Goal: Task Accomplishment & Management: Manage account settings

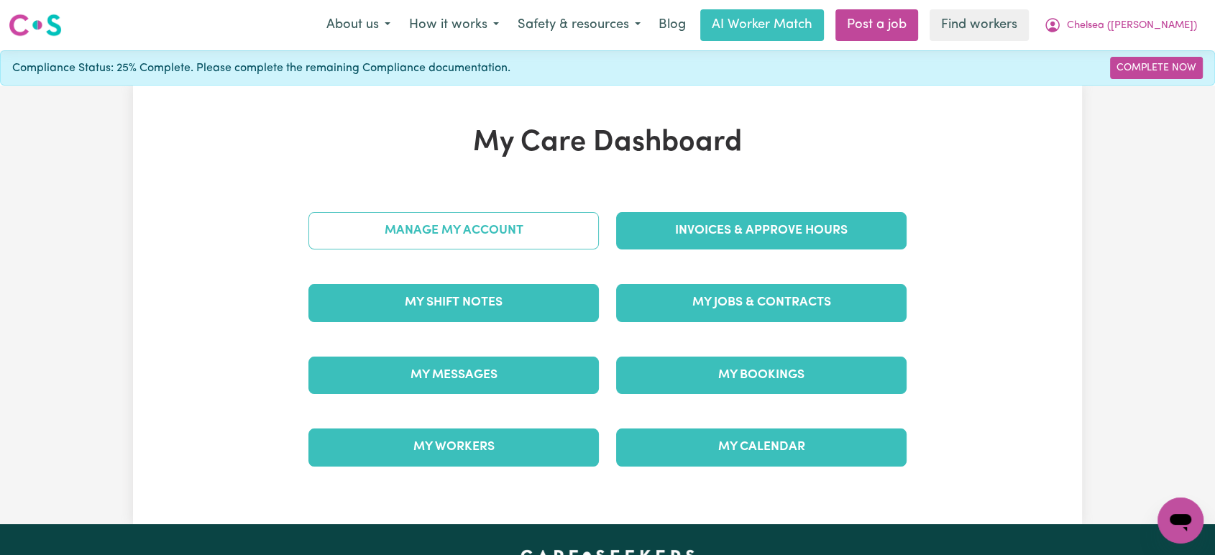
click at [493, 222] on link "Manage My Account" at bounding box center [453, 230] width 290 height 37
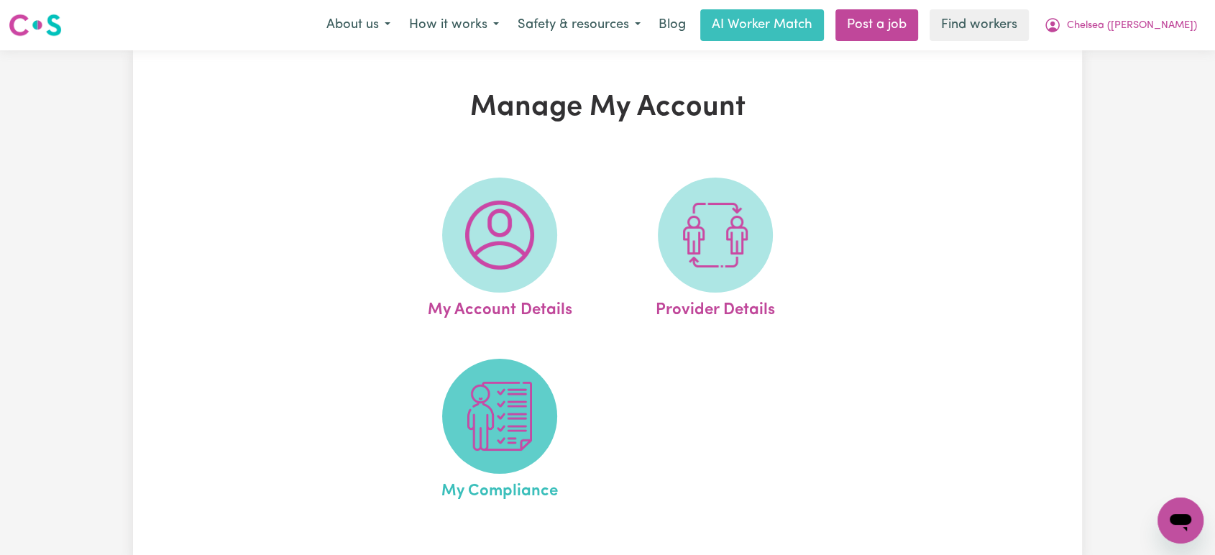
click at [475, 415] on img at bounding box center [499, 416] width 69 height 69
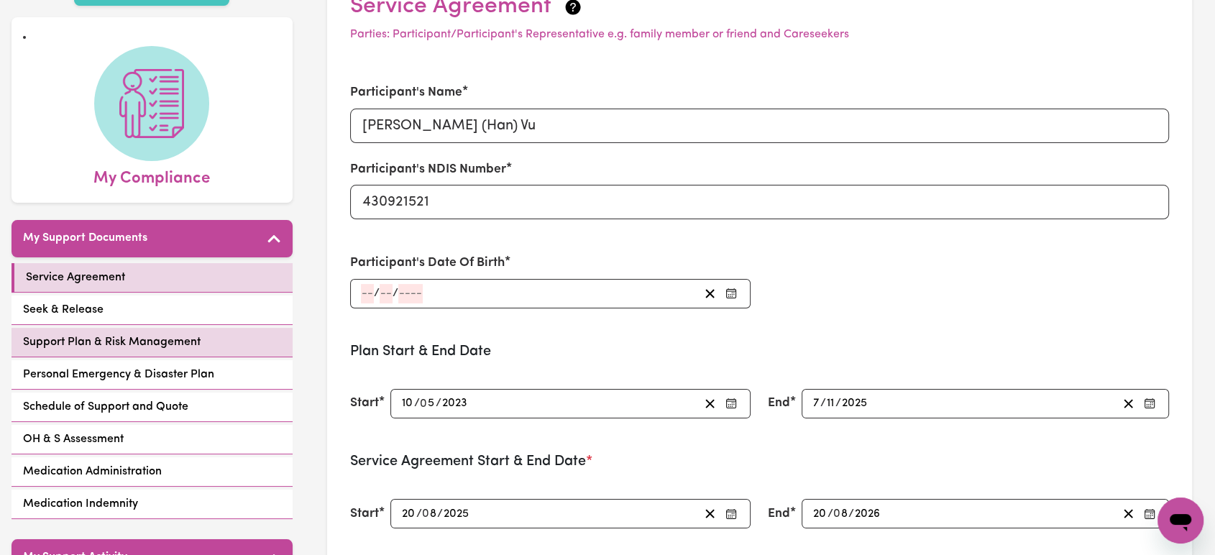
scroll to position [106, 0]
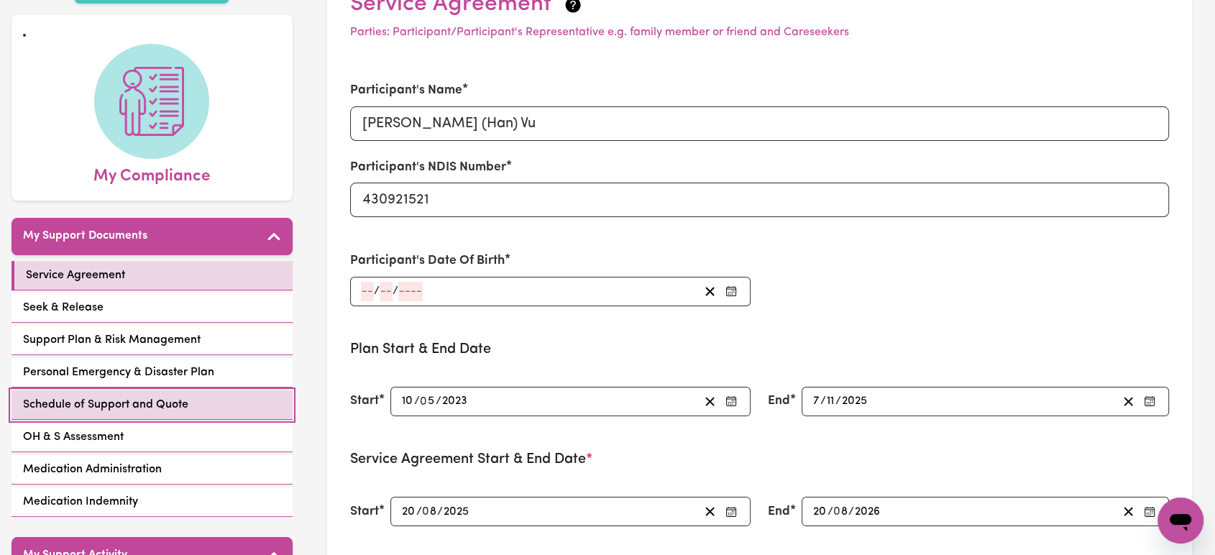
click at [139, 393] on link "Schedule of Support and Quote" at bounding box center [152, 404] width 281 height 29
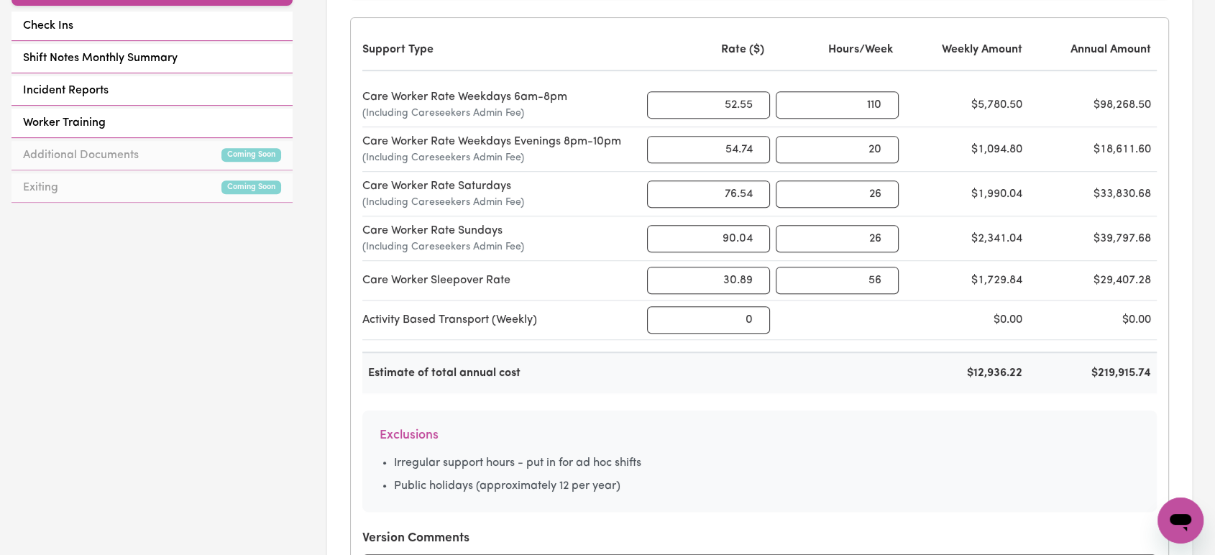
scroll to position [669, 0]
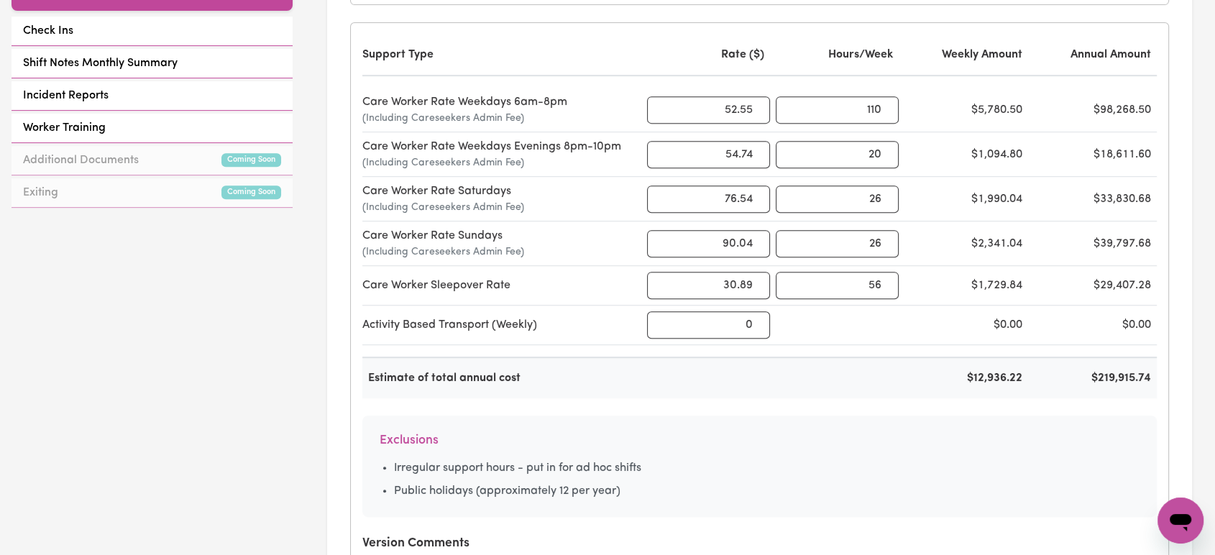
click at [508, 214] on div "Care Worker Rate Saturdays (Including Careseekers Admin Fee) 76.54 26 $1,990.04…" at bounding box center [759, 199] width 795 height 45
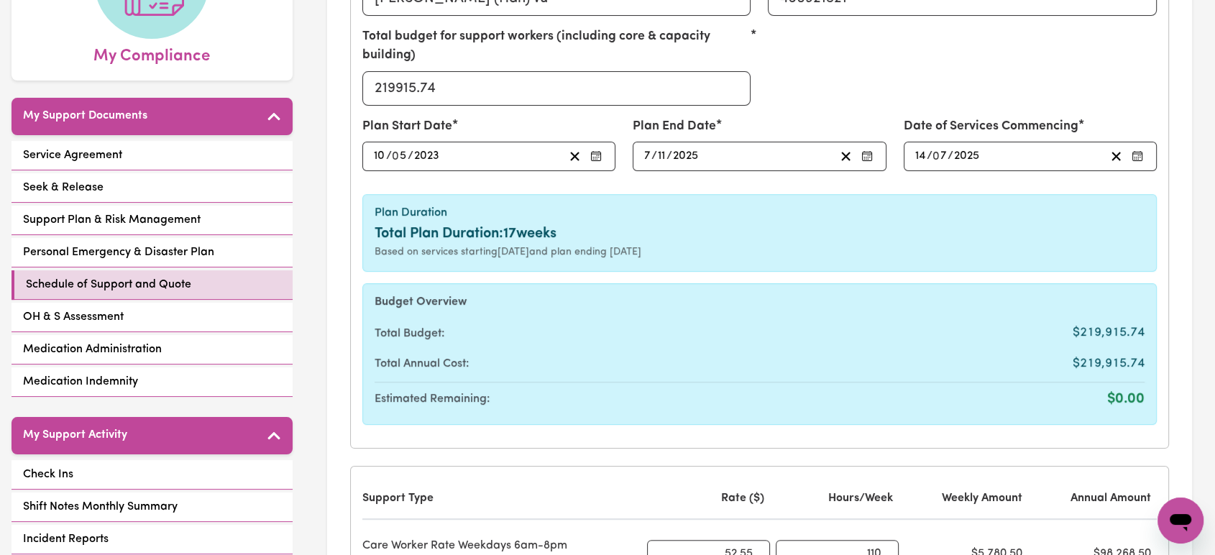
scroll to position [0, 0]
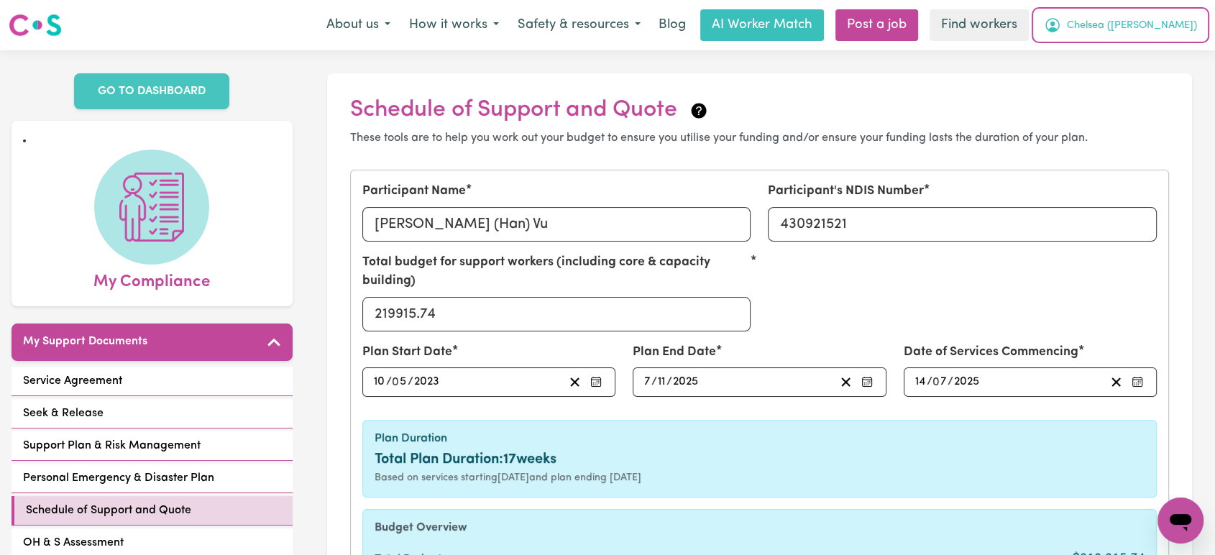
click at [1188, 25] on span "Chelsea ([PERSON_NAME])" at bounding box center [1132, 26] width 130 height 16
click at [1155, 63] on link "My Dashboard" at bounding box center [1149, 55] width 114 height 27
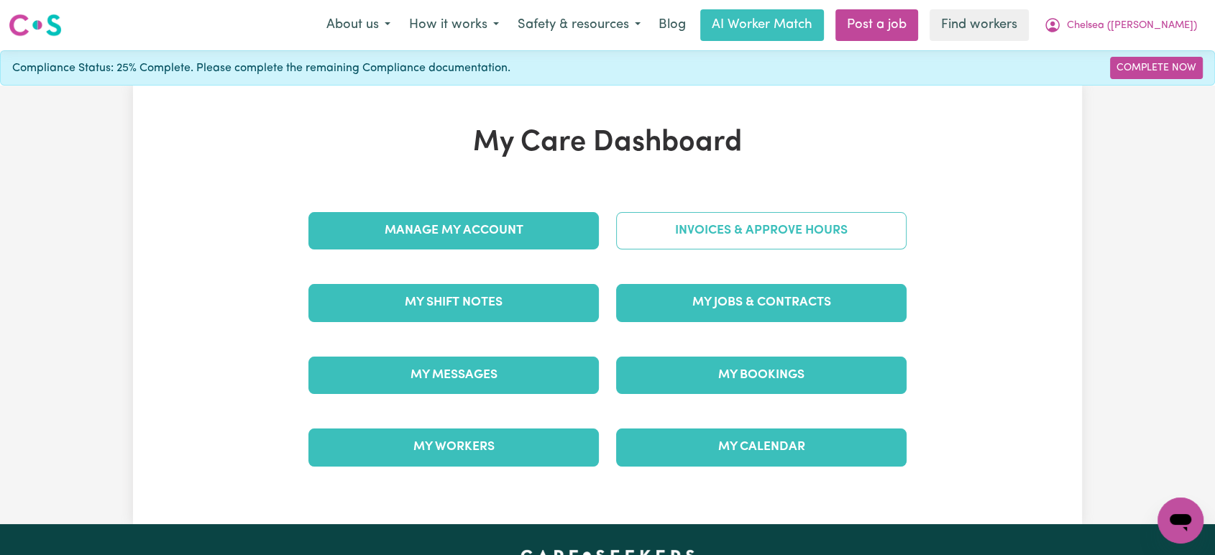
click at [770, 216] on link "Invoices & Approve Hours" at bounding box center [761, 230] width 290 height 37
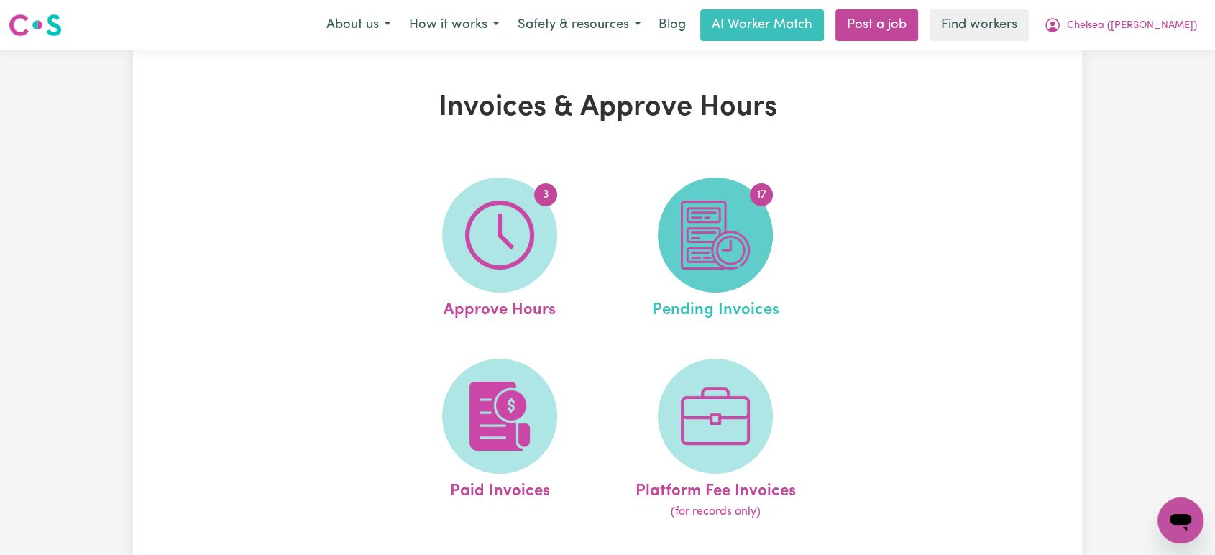
click at [715, 257] on img at bounding box center [715, 235] width 69 height 69
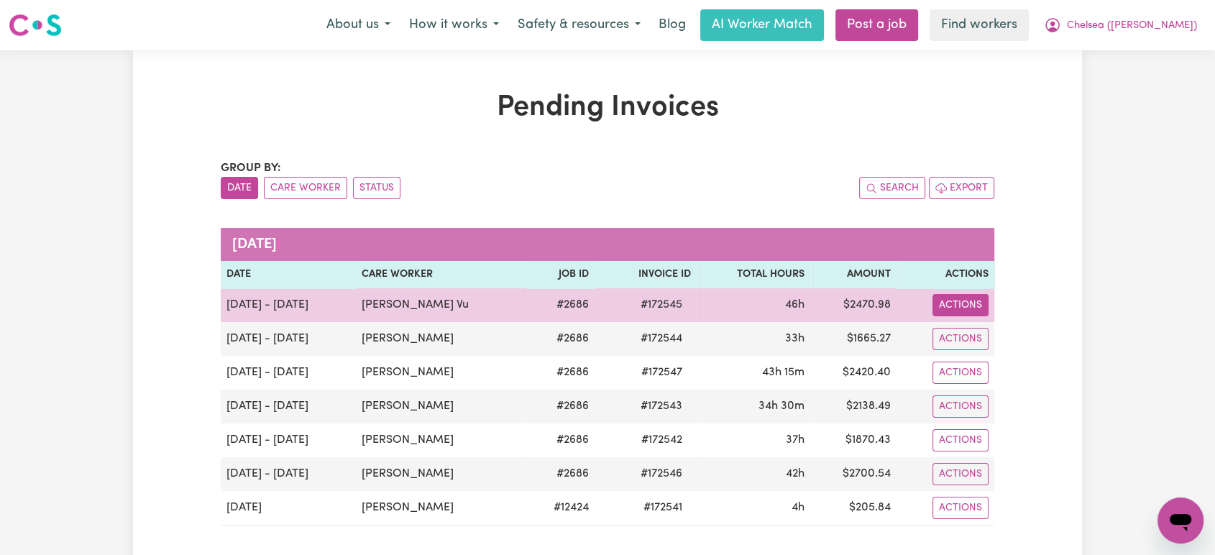
click at [966, 313] on button "Actions" at bounding box center [961, 305] width 56 height 22
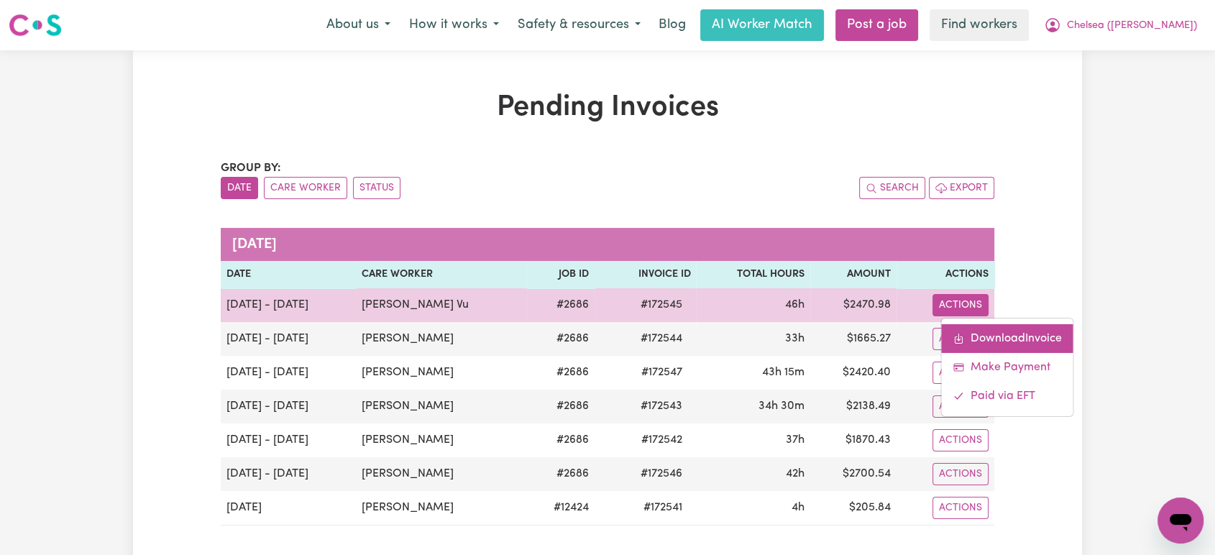
click at [981, 334] on link "Download Invoice" at bounding box center [1008, 338] width 132 height 29
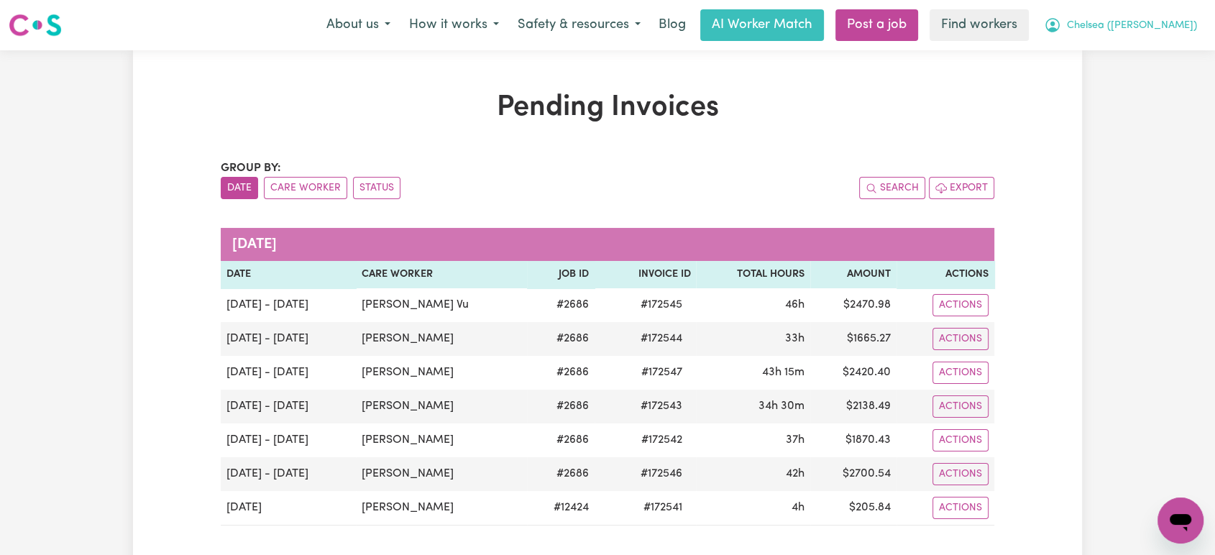
click at [1156, 35] on button "Chelsea ([PERSON_NAME])" at bounding box center [1121, 25] width 172 height 30
click at [1150, 50] on link "My Dashboard" at bounding box center [1149, 55] width 114 height 27
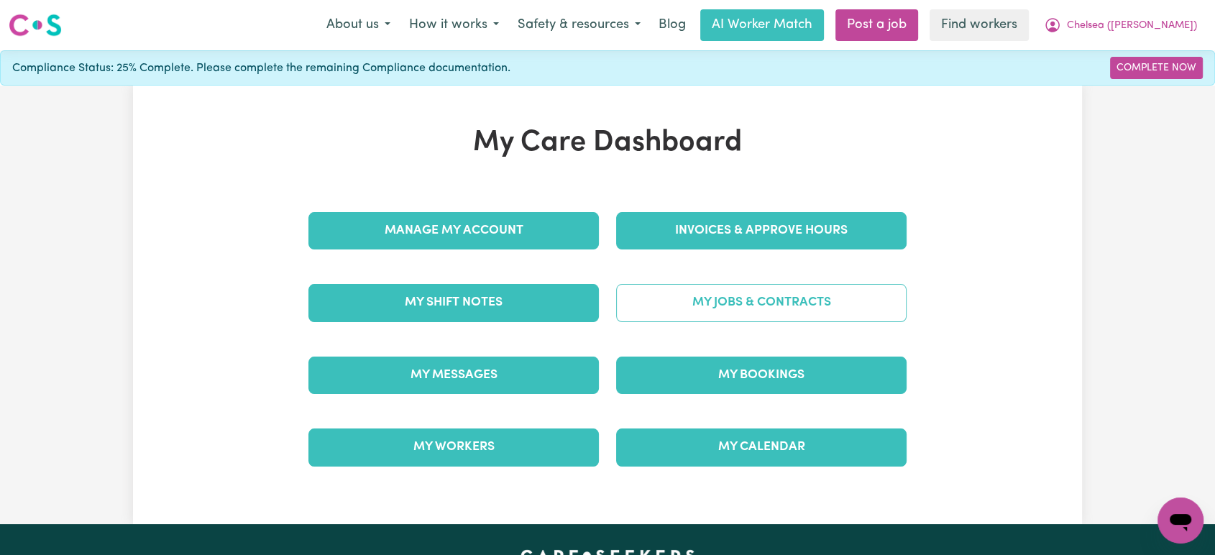
click at [730, 293] on link "My Jobs & Contracts" at bounding box center [761, 302] width 290 height 37
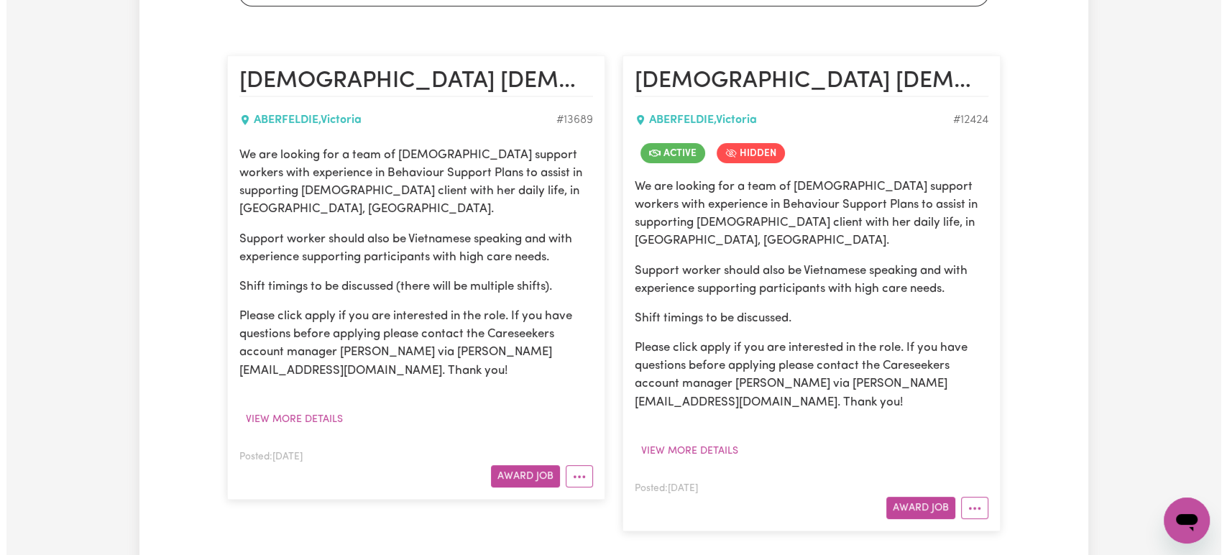
scroll to position [421, 0]
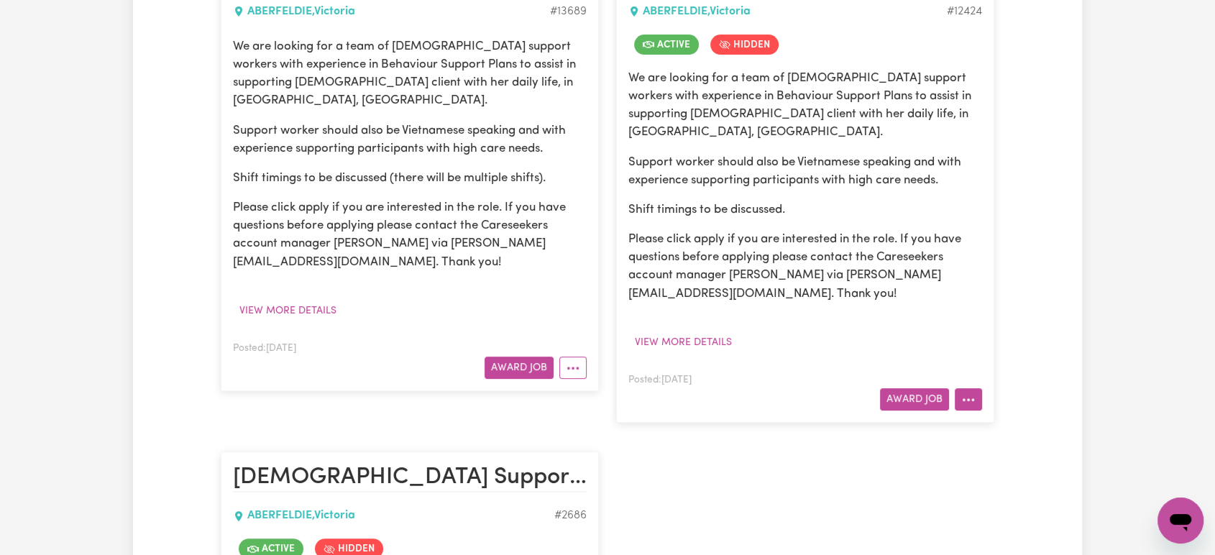
click at [966, 393] on icon "More options" at bounding box center [968, 400] width 14 height 14
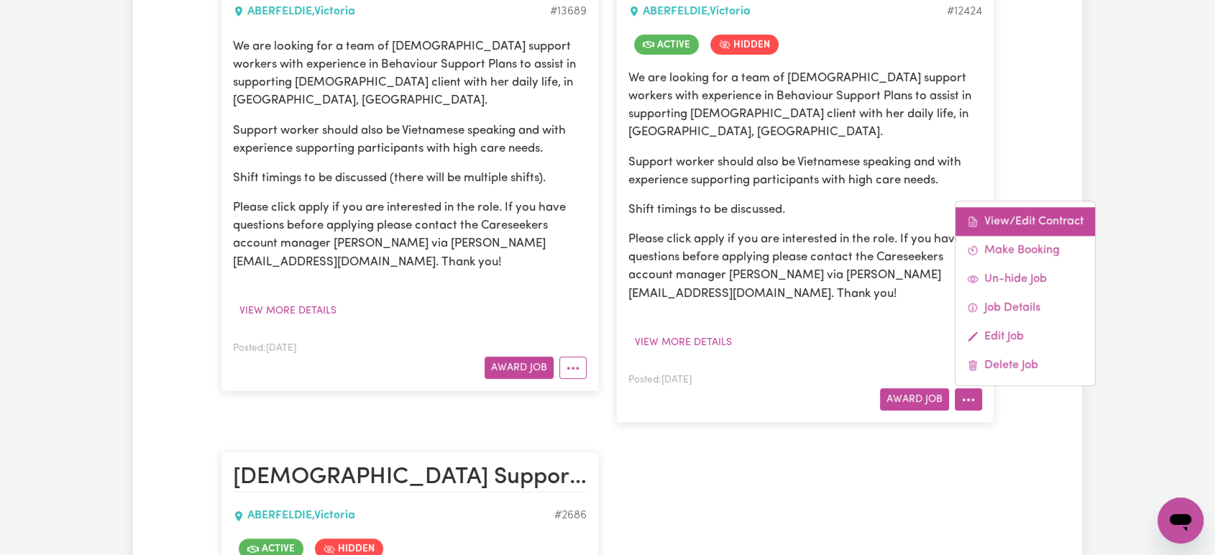
click at [1015, 207] on link "View/Edit Contract" at bounding box center [1025, 221] width 139 height 29
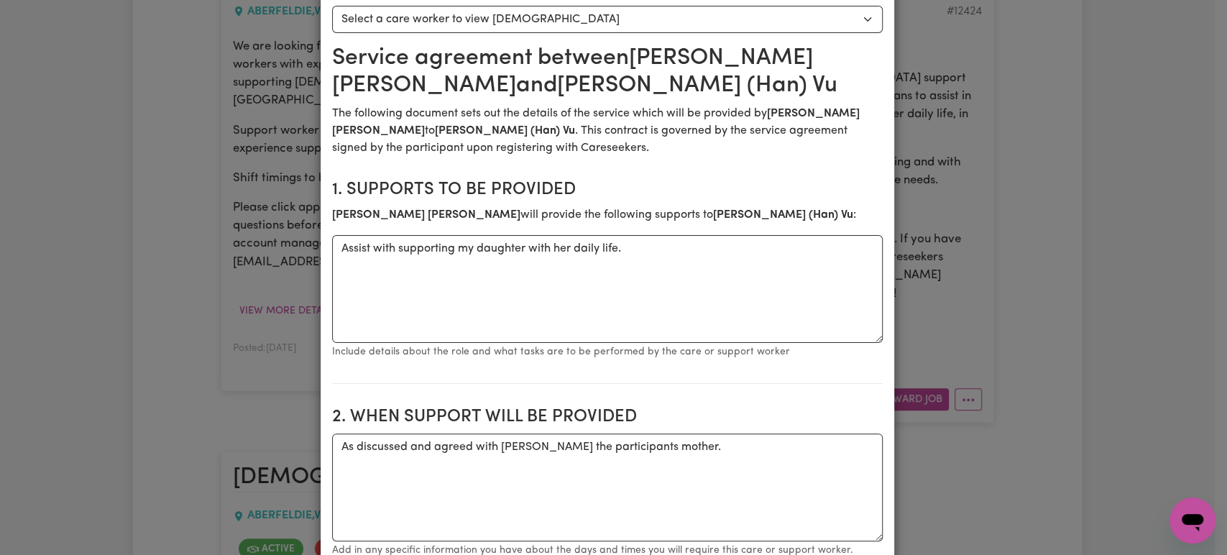
scroll to position [57, 0]
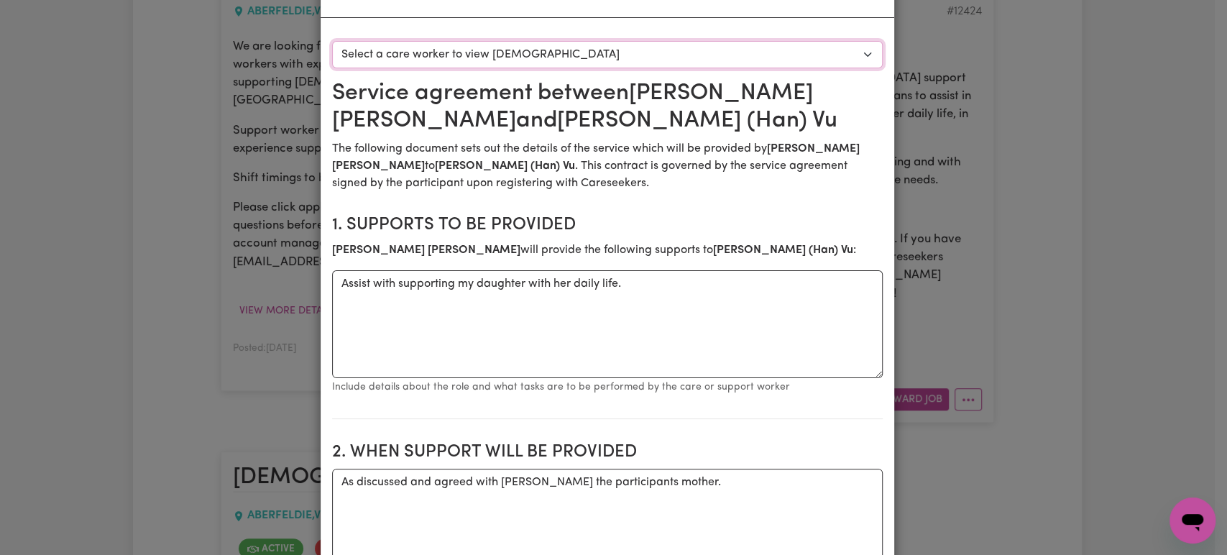
click at [664, 60] on select "Select a care worker to view [DEMOGRAPHIC_DATA] #9346 - [PERSON_NAME] (contract…" at bounding box center [607, 54] width 551 height 27
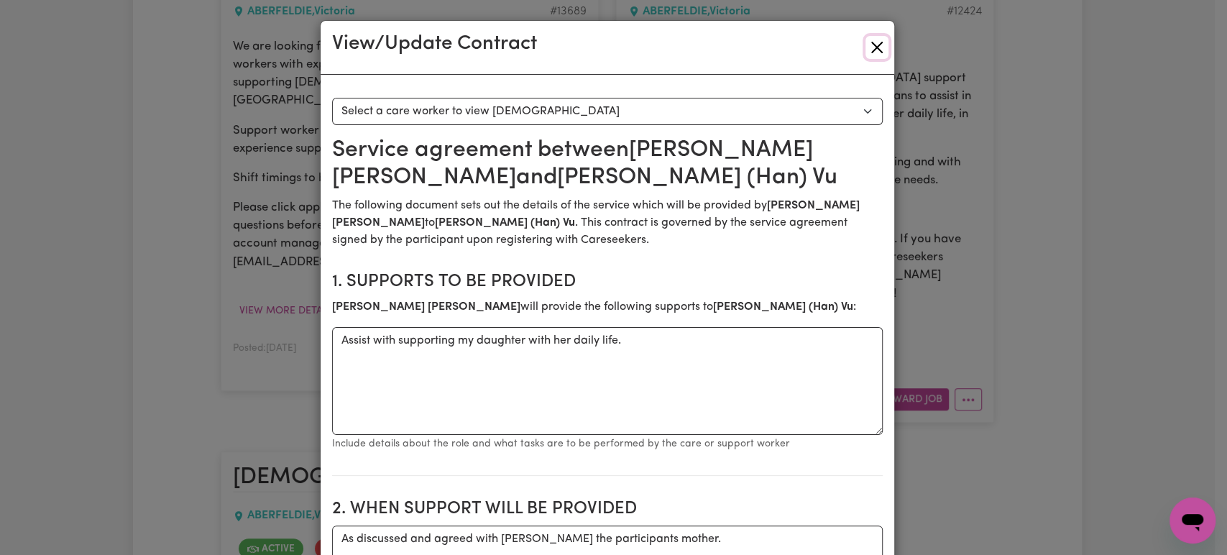
click at [878, 47] on button "Close" at bounding box center [877, 47] width 23 height 23
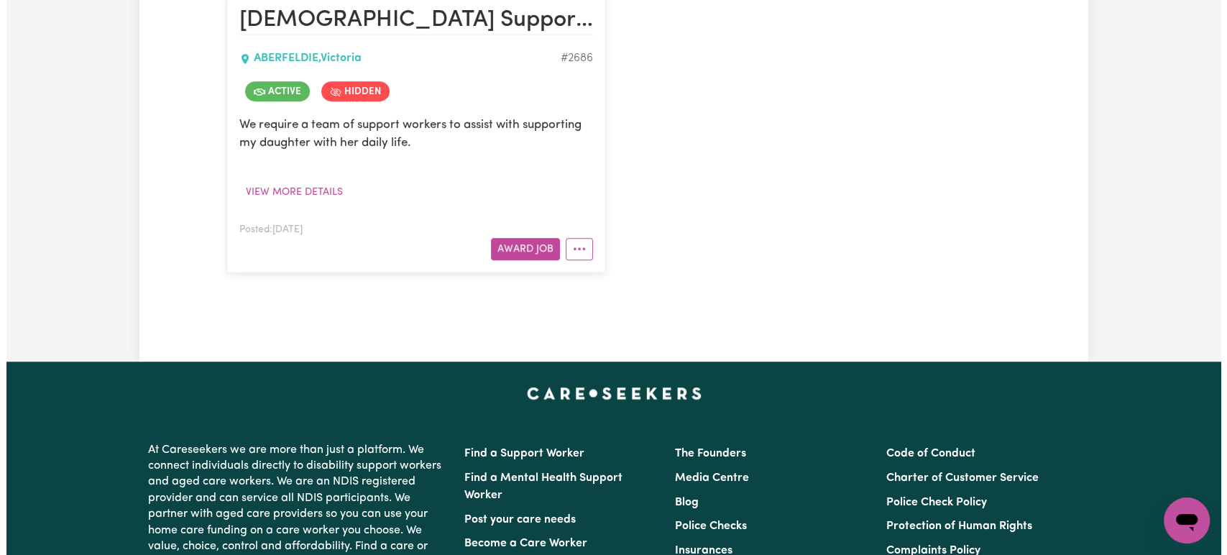
scroll to position [879, 0]
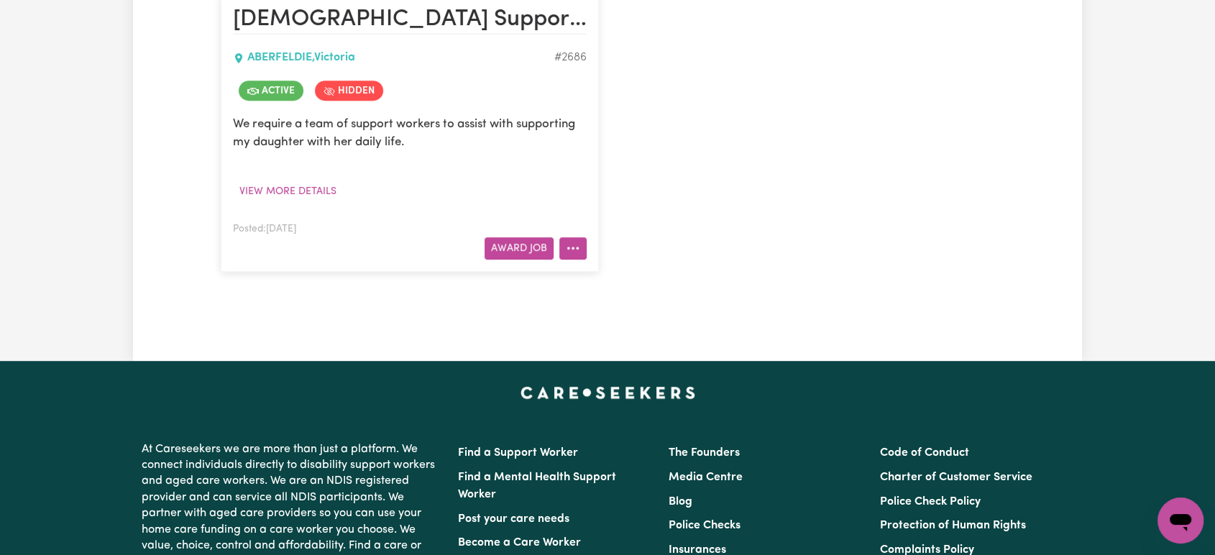
click at [581, 237] on button "More options" at bounding box center [572, 248] width 27 height 22
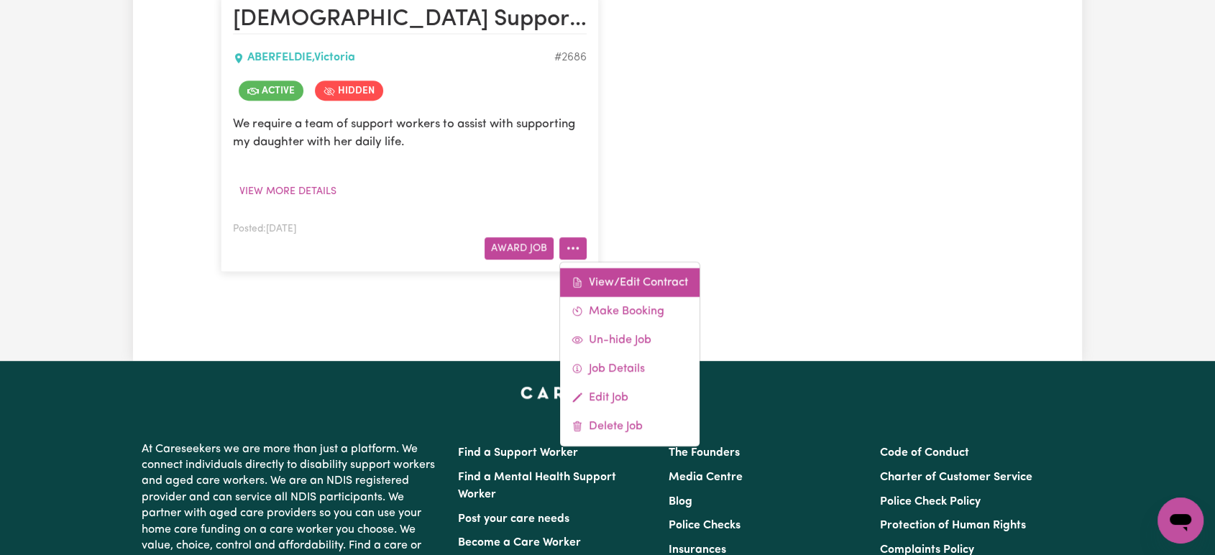
click at [580, 277] on icon at bounding box center [578, 283] width 12 height 12
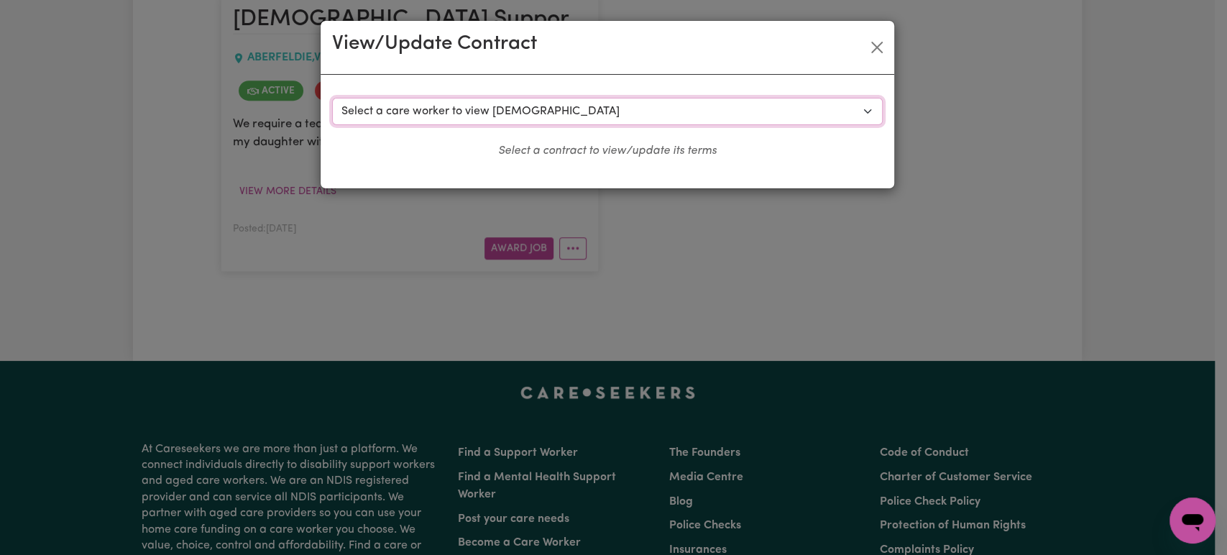
click at [512, 108] on select "Select a care worker to view [DEMOGRAPHIC_DATA] #2281 - [PERSON_NAME] Vu (contr…" at bounding box center [607, 111] width 551 height 27
click at [332, 98] on select "Select a care worker to view [DEMOGRAPHIC_DATA] #2281 - [PERSON_NAME] Vu (contr…" at bounding box center [607, 111] width 551 height 27
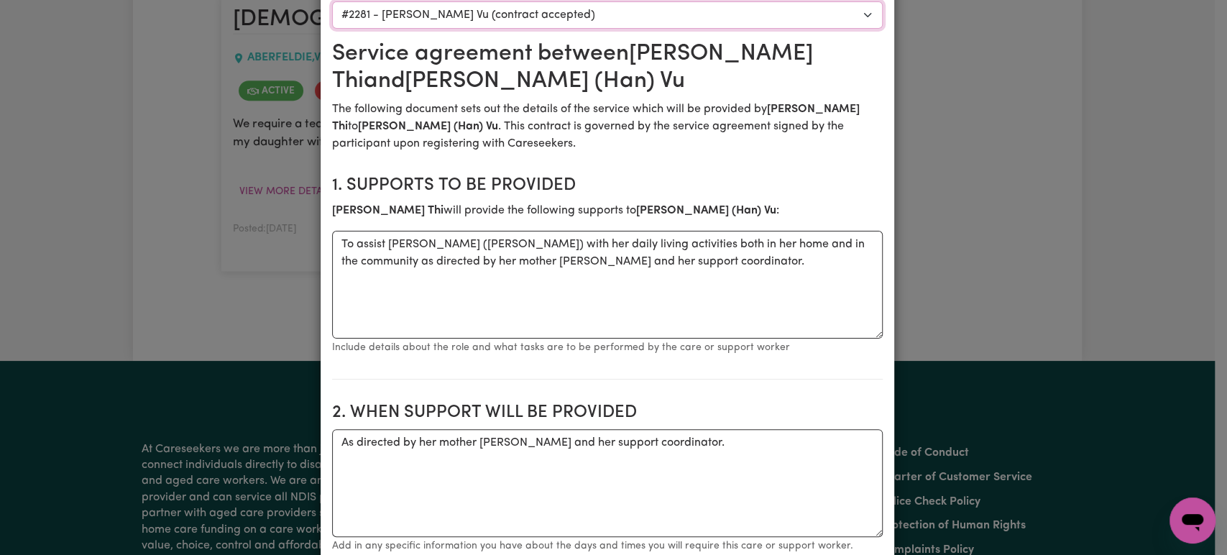
scroll to position [86, 0]
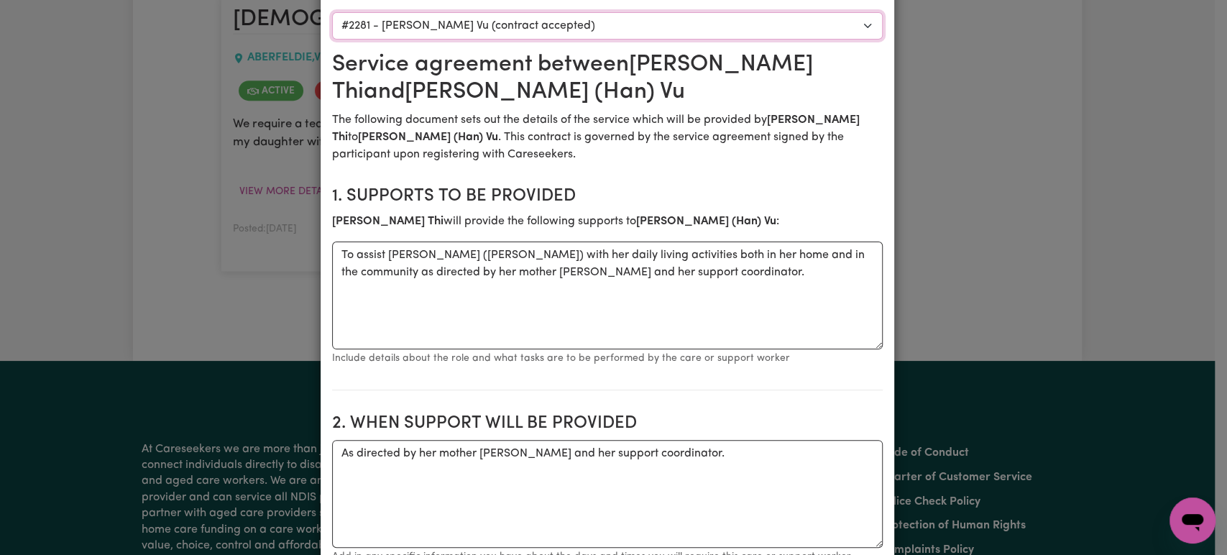
click at [529, 24] on select "Select a care worker to view [DEMOGRAPHIC_DATA] #2281 - [PERSON_NAME] Vu (contr…" at bounding box center [607, 25] width 551 height 27
select select "2116"
click at [332, 12] on select "Select a care worker to view [DEMOGRAPHIC_DATA] #2281 - [PERSON_NAME] Vu (contr…" at bounding box center [607, 25] width 551 height 27
type input "94.2"
type input "65.23"
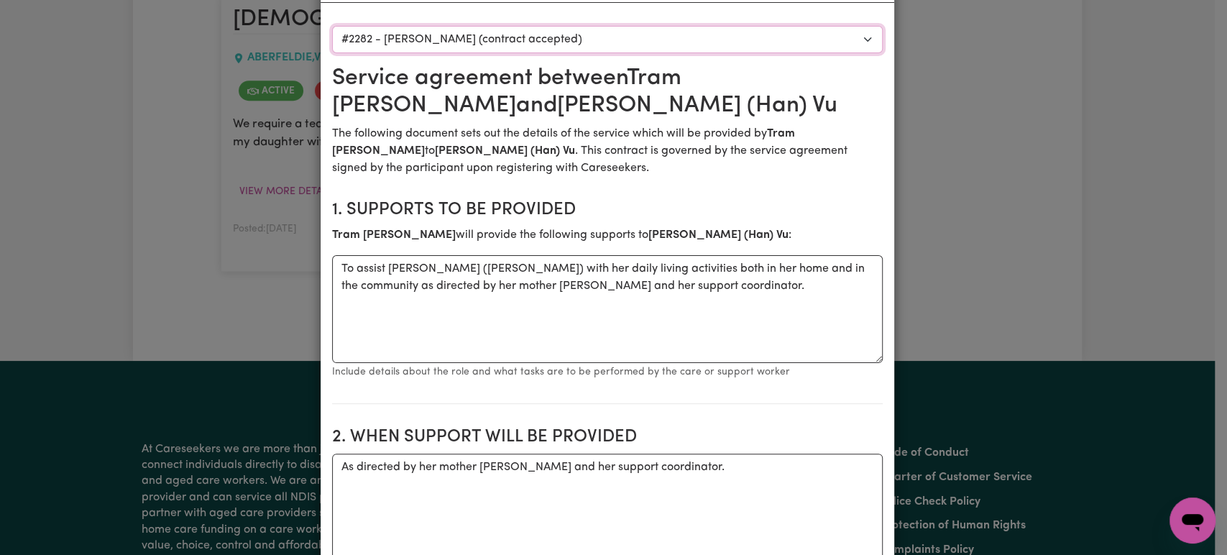
scroll to position [70, 0]
click at [506, 42] on select "Select a care worker to view [DEMOGRAPHIC_DATA] #2281 - [PERSON_NAME] Vu (contr…" at bounding box center [607, 40] width 551 height 27
select select "2118"
click at [332, 27] on select "Select a care worker to view [DEMOGRAPHIC_DATA] #2281 - [PERSON_NAME] Vu (contr…" at bounding box center [607, 40] width 551 height 27
type textarea "To assist [PERSON_NAME] ([PERSON_NAME]) with her daily living activities both i…"
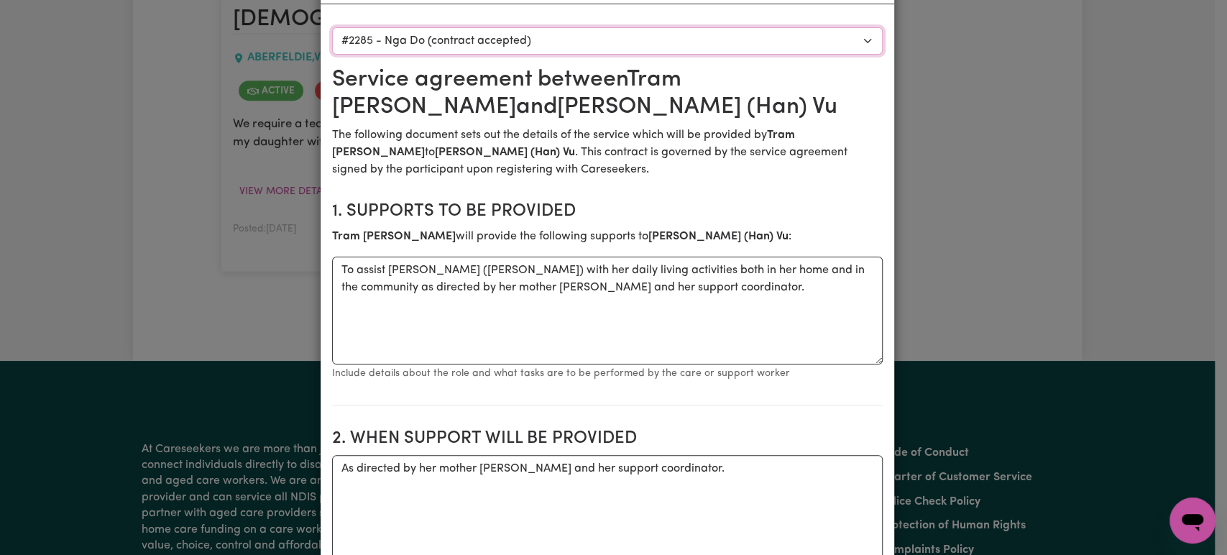
type input "54.4"
type input "74.04"
type input "95.65"
type input "110.05"
type input "62.22"
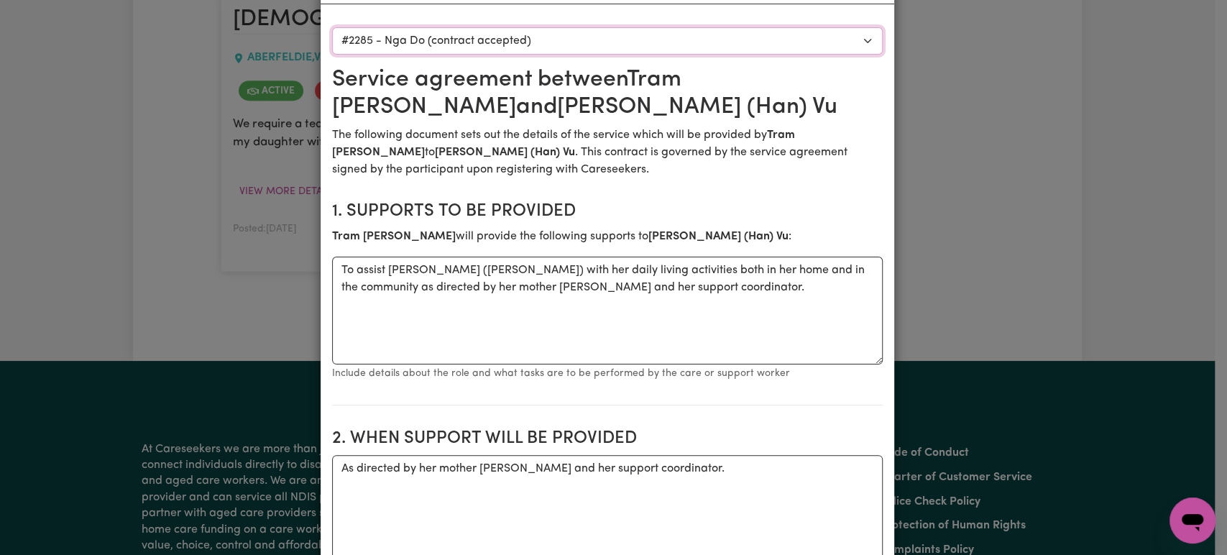
type input "30.01"
type textarea "- Participant Full Name : [PERSON_NAME] (Han) Vu - Participant Address : [STREE…"
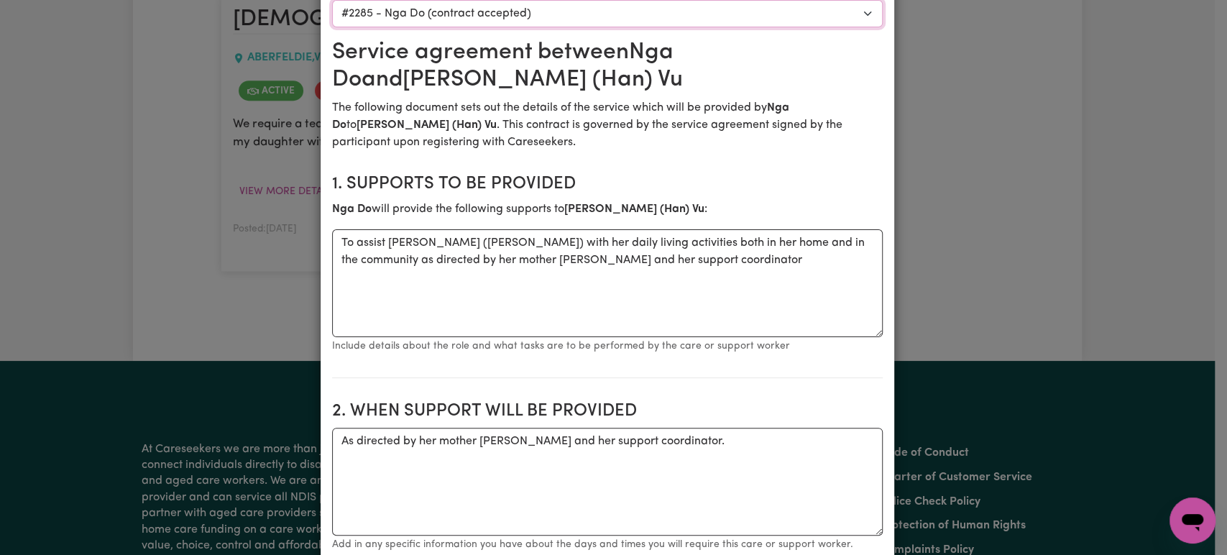
scroll to position [80, 0]
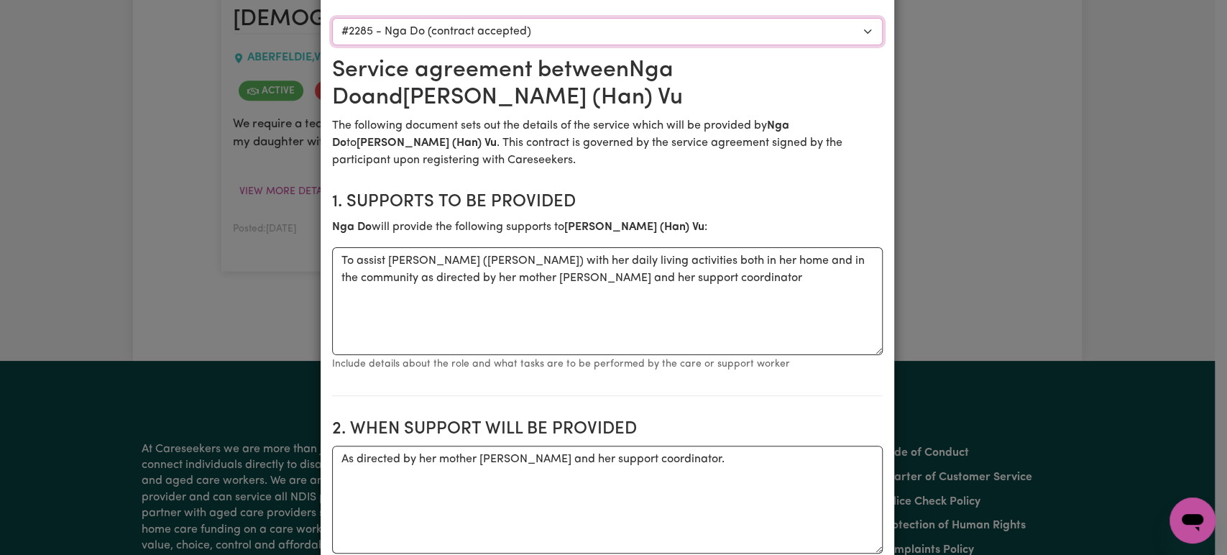
click at [449, 35] on select "Select a care worker to view [DEMOGRAPHIC_DATA] #2281 - [PERSON_NAME] Vu (contr…" at bounding box center [607, 31] width 551 height 27
select select "3759"
click at [332, 18] on select "Select a care worker to view [DEMOGRAPHIC_DATA] #2281 - [PERSON_NAME] Vu (contr…" at bounding box center [607, 31] width 551 height 27
type textarea "To provide therapy supports to [PERSON_NAME] and bridge the gap between the the…"
type textarea "As directed by nominee [PERSON_NAME]."
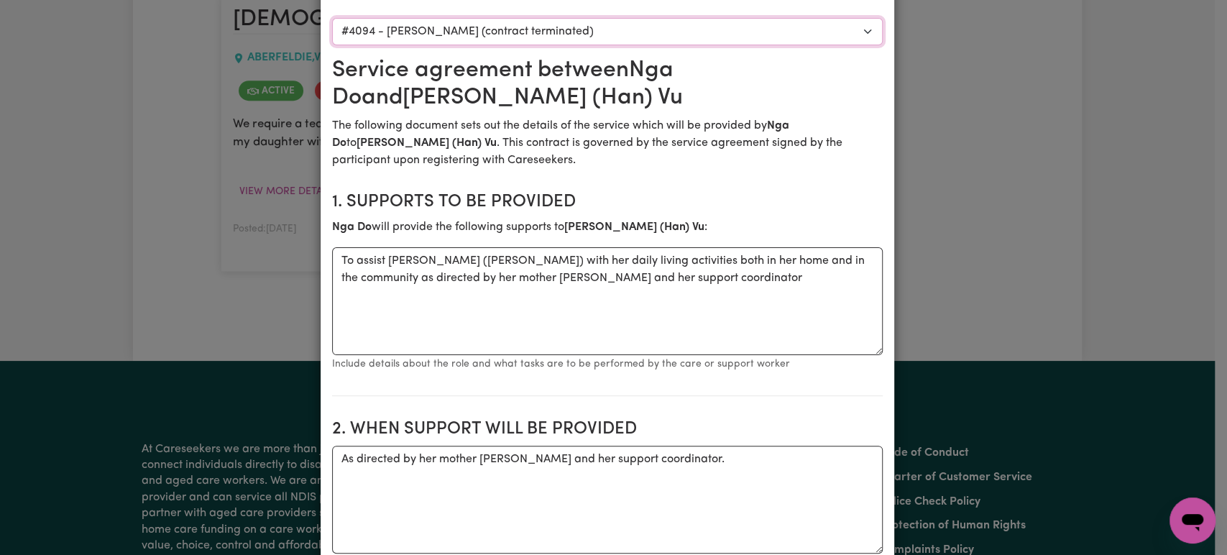
type input "55"
type input "70"
type input "[DATE]"
type input "11"
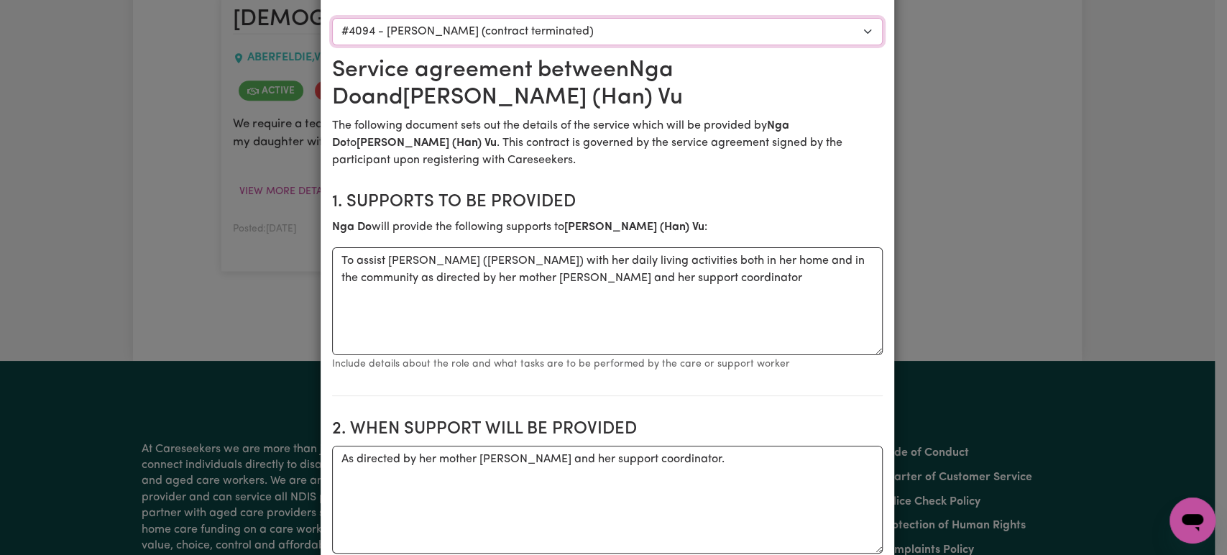
type input "9"
type input "2025"
type textarea "If a shift is cancelled with less than 24 hours notice by the client or their n…"
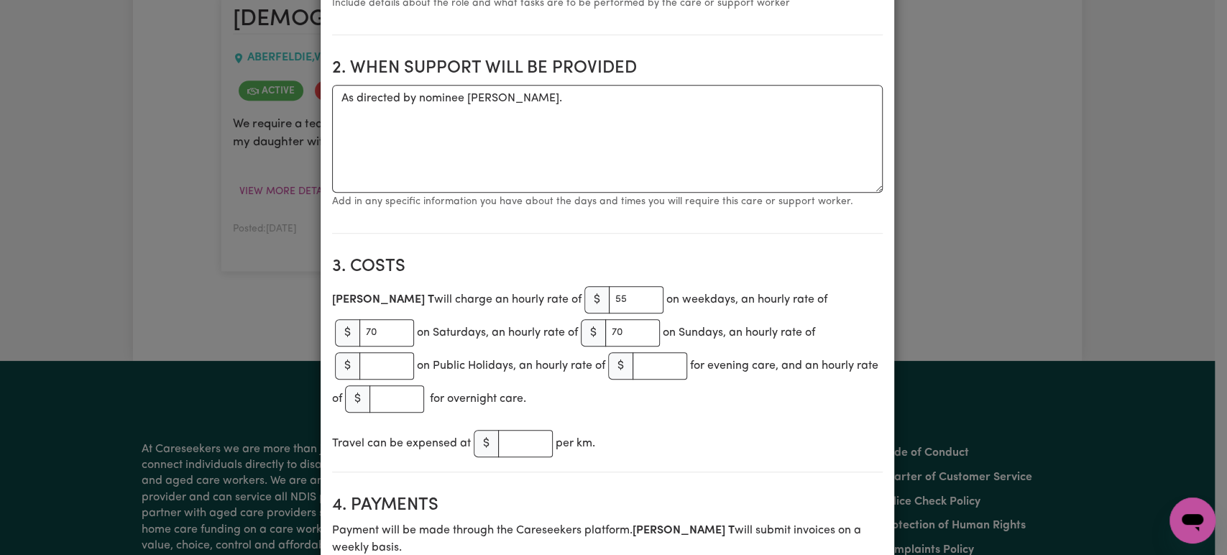
scroll to position [0, 0]
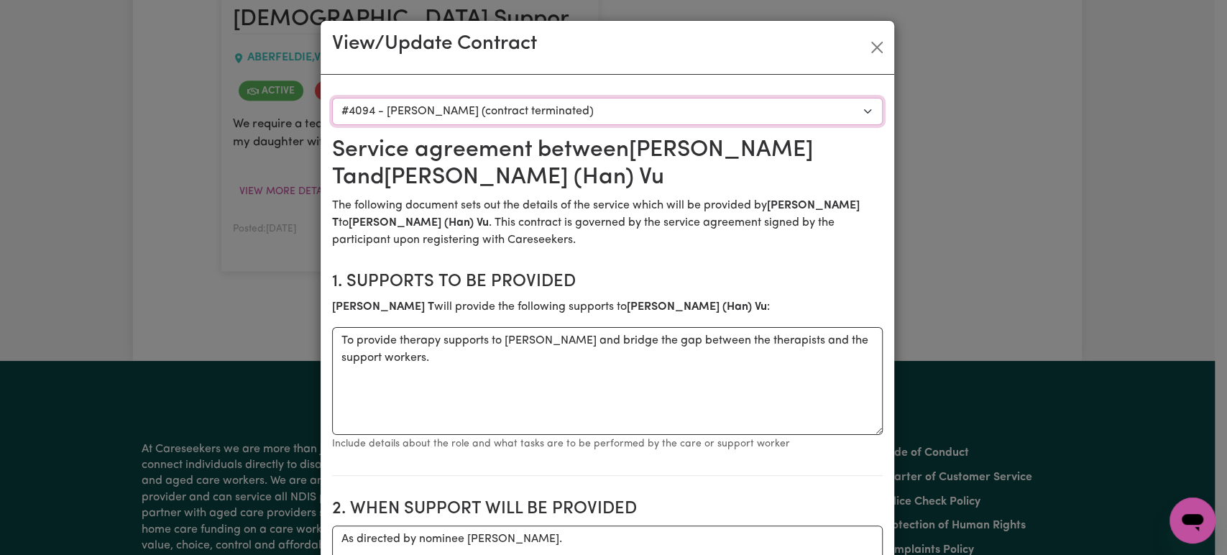
click at [466, 106] on select "Select a care worker to view [DEMOGRAPHIC_DATA] #2281 - [PERSON_NAME] Vu (contr…" at bounding box center [607, 111] width 551 height 27
select select "5570"
click at [332, 98] on select "Select a care worker to view [DEMOGRAPHIC_DATA] #2281 - [PERSON_NAME] Vu (contr…" at bounding box center [607, 111] width 551 height 27
type textarea "Assist with supporting my daughter with her daily life."
type textarea "As discussed and agreed with [PERSON_NAME] the participants mother."
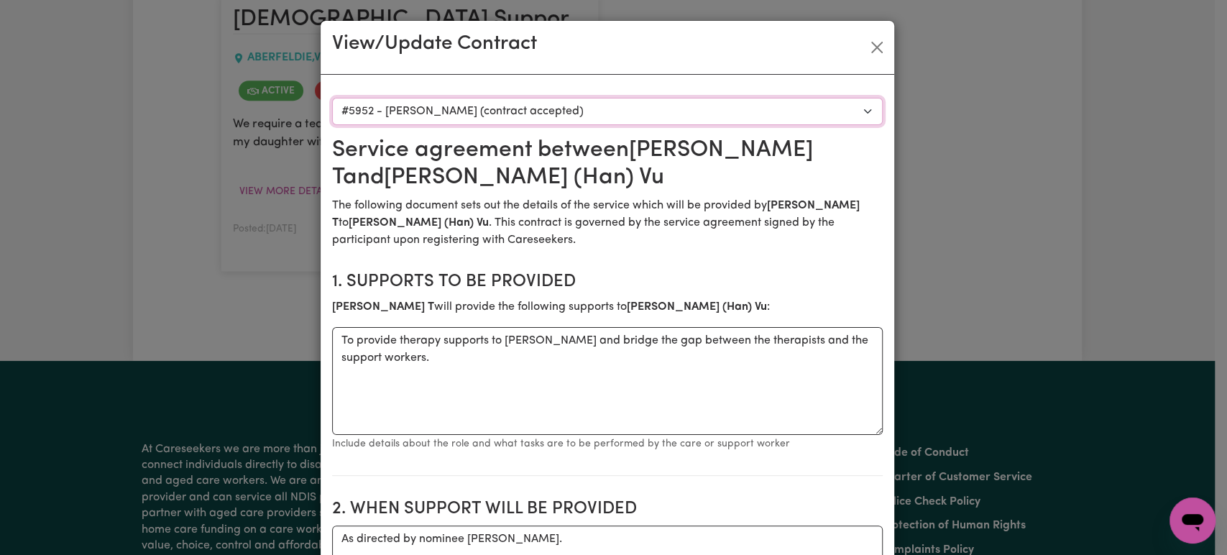
type input "50.05"
type input "72.9"
type input "90.04"
type input "52.13"
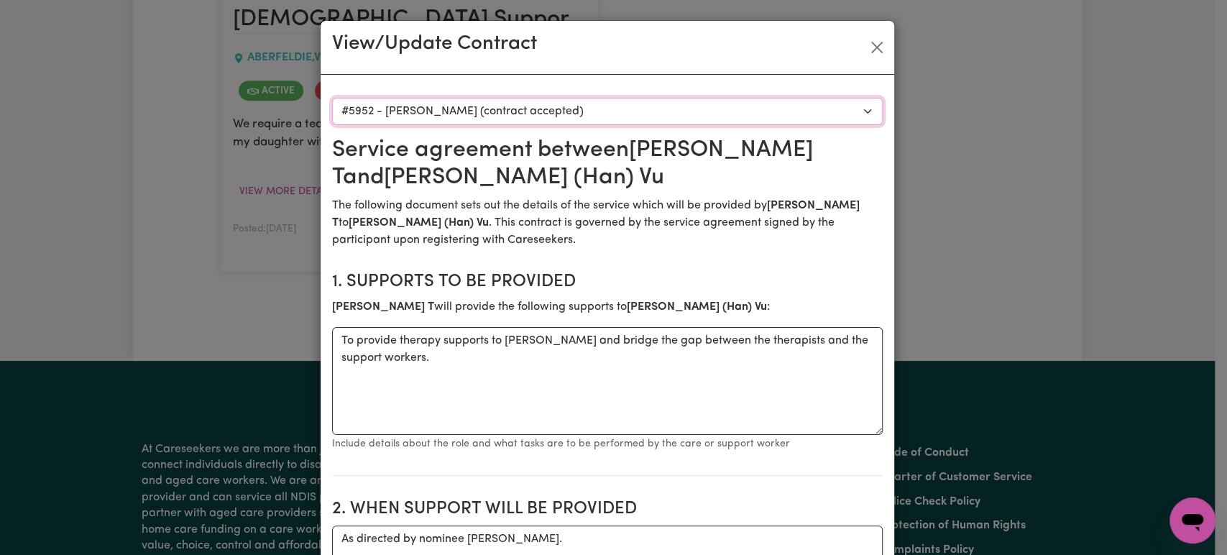
type input "29.43"
type textarea "A minimum of at least 24 hours notice is required."
type input "[PERSON_NAME]"
type input "[PERSON_NAME][EMAIL_ADDRESS][DOMAIN_NAME]"
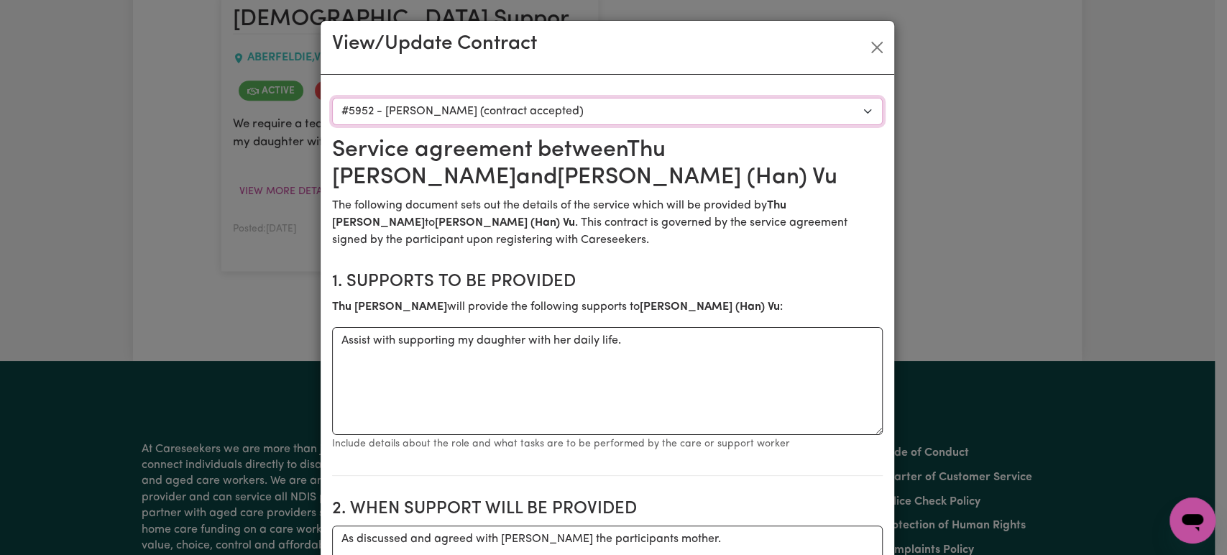
click at [470, 113] on select "Select a care worker to view [DEMOGRAPHIC_DATA] #2281 - [PERSON_NAME] Vu (contr…" at bounding box center [607, 111] width 551 height 27
select select "7476"
click at [332, 98] on select "Select a care worker to view [DEMOGRAPHIC_DATA] #2281 - [PERSON_NAME] Vu (contr…" at bounding box center [607, 111] width 551 height 27
type input "1"
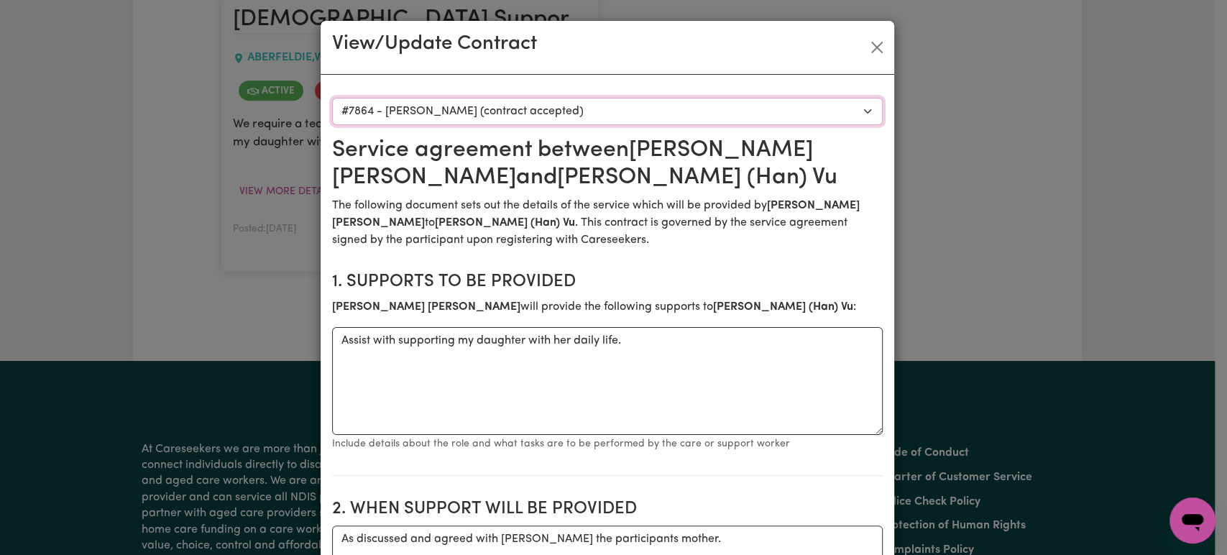
click at [478, 107] on select "Select a care worker to view [DEMOGRAPHIC_DATA] #2281 - [PERSON_NAME] Vu (contr…" at bounding box center [607, 111] width 551 height 27
select select "7951"
click at [332, 98] on select "Select a care worker to view [DEMOGRAPHIC_DATA] #2281 - [PERSON_NAME] Vu (contr…" at bounding box center [607, 111] width 551 height 27
type input "47.97"
type input "70.82"
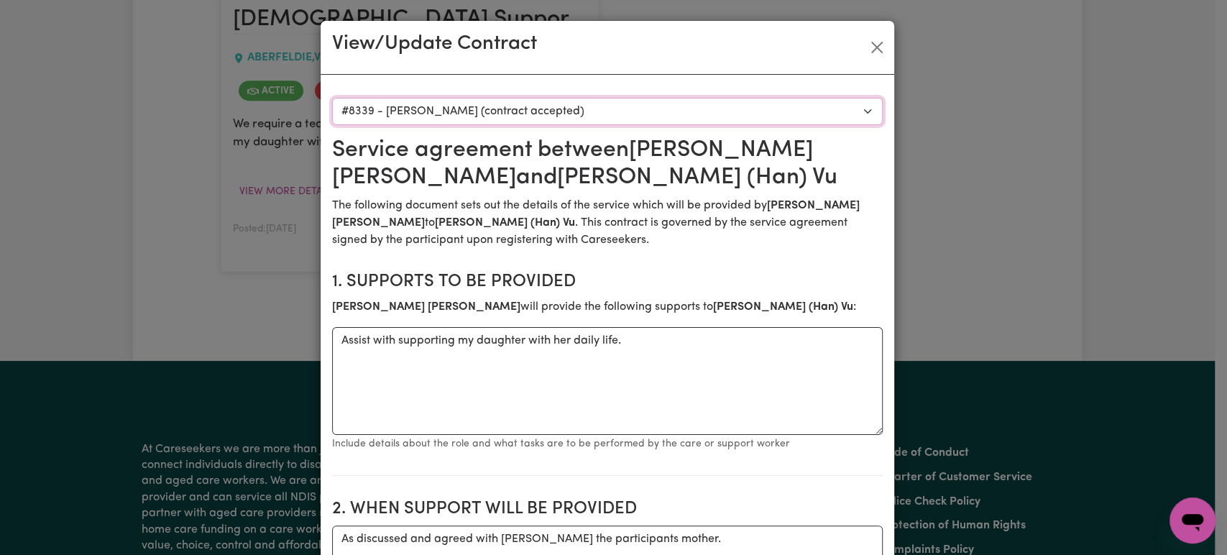
type input "87.96"
type input "50.05"
type input "[PERSON_NAME]"
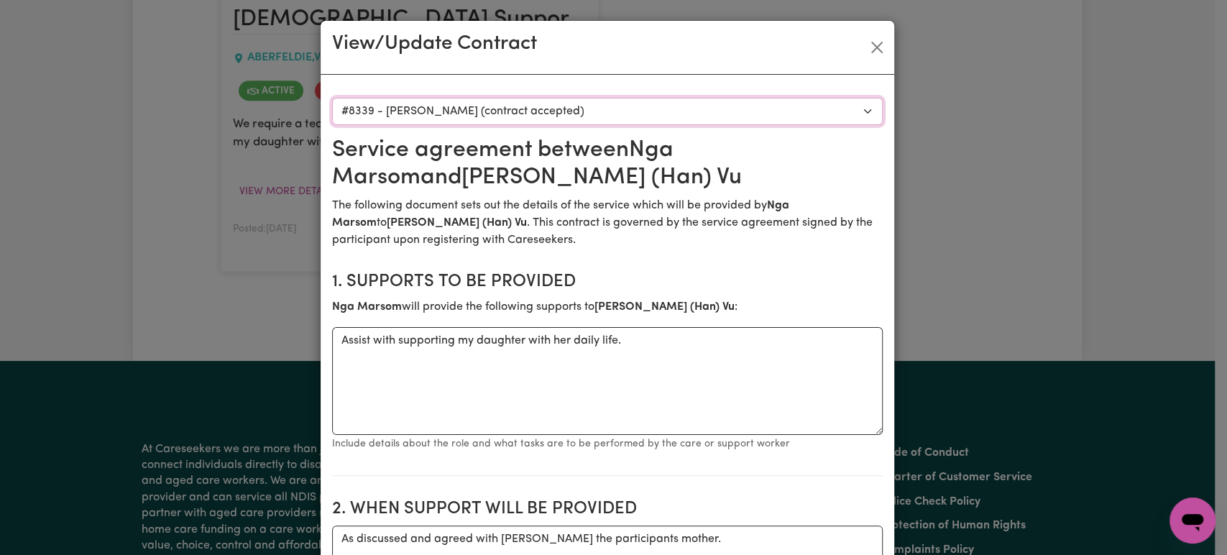
click at [509, 102] on select "Select a care worker to view [DEMOGRAPHIC_DATA] #2281 - [PERSON_NAME] Vu (contr…" at bounding box center [607, 111] width 551 height 27
select select "8276"
click at [332, 98] on select "Select a care worker to view [DEMOGRAPHIC_DATA] #2281 - [PERSON_NAME] Vu (contr…" at bounding box center [607, 111] width 551 height 27
type input "46.15"
type input "68.13"
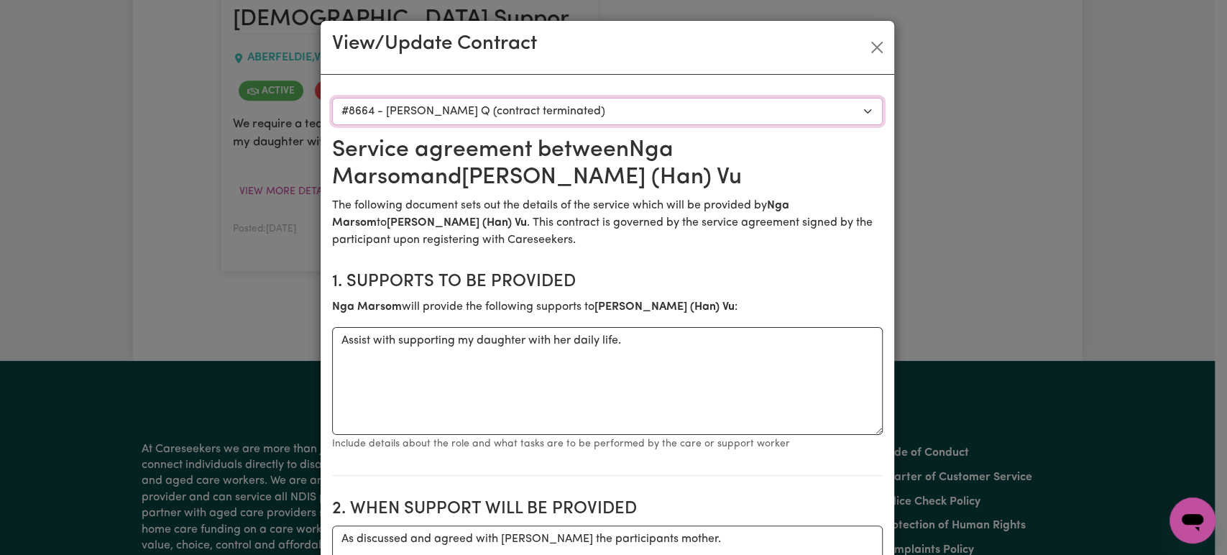
type input "84"
type input "84.62"
type input "48.15"
type input "28.31"
type input "1"
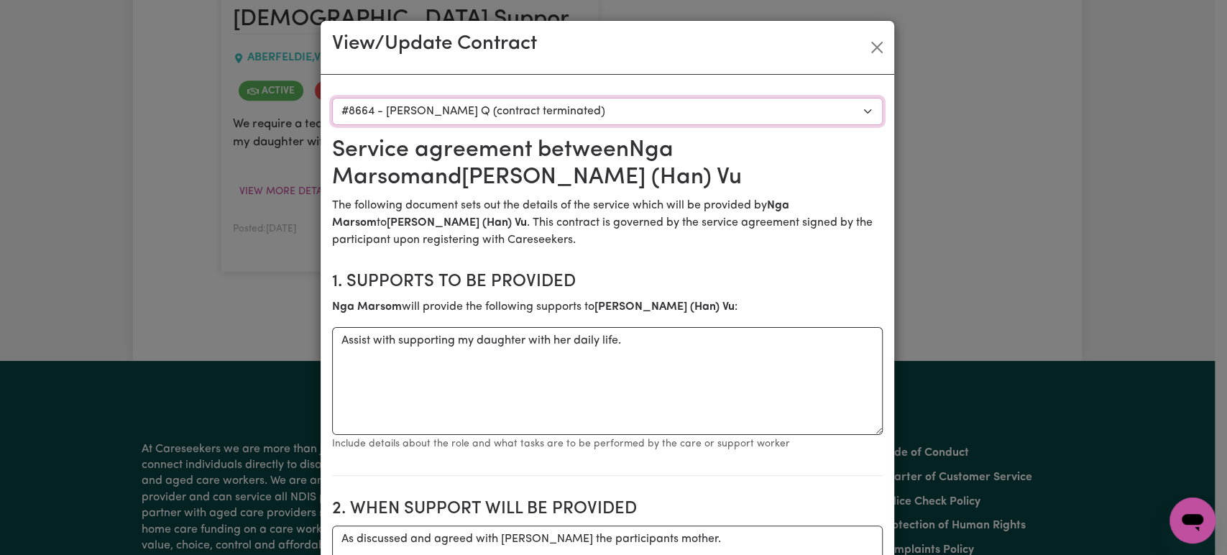
type textarea "The full cost of the service can be charged if less than 24 business hours noti…"
type textarea "As an independent contractor there is no notice period for termination of your …"
type input "[PERSON_NAME]"
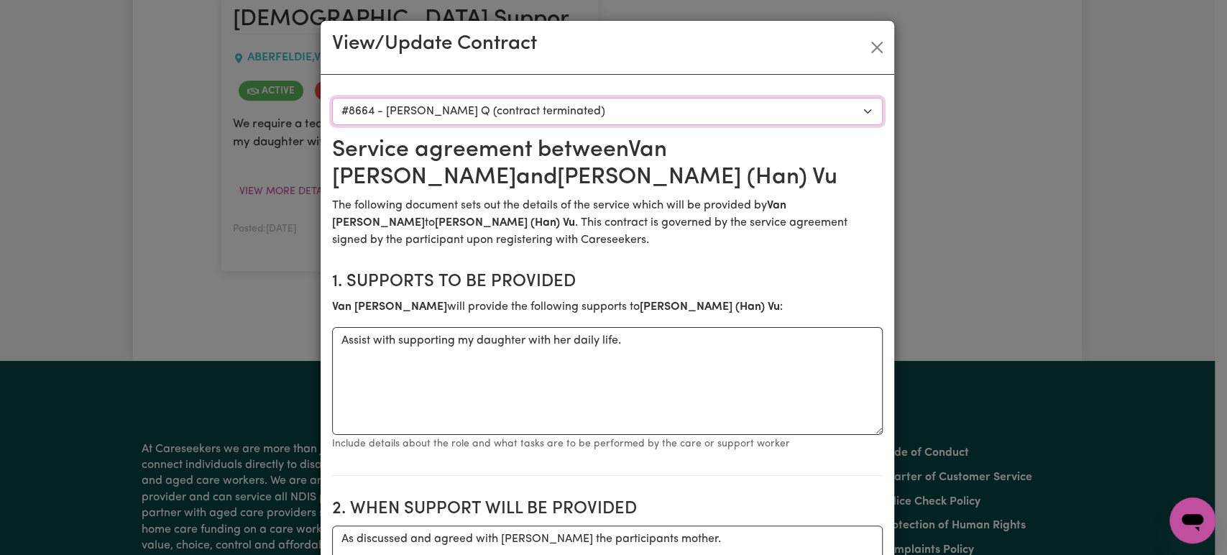
drag, startPoint x: 564, startPoint y: 123, endPoint x: 476, endPoint y: 439, distance: 327.6
select select "8551"
click at [332, 98] on select "Select a care worker to view [DEMOGRAPHIC_DATA] #2281 - [PERSON_NAME] Vu (contr…" at bounding box center [607, 111] width 551 height 27
type input "84.62"
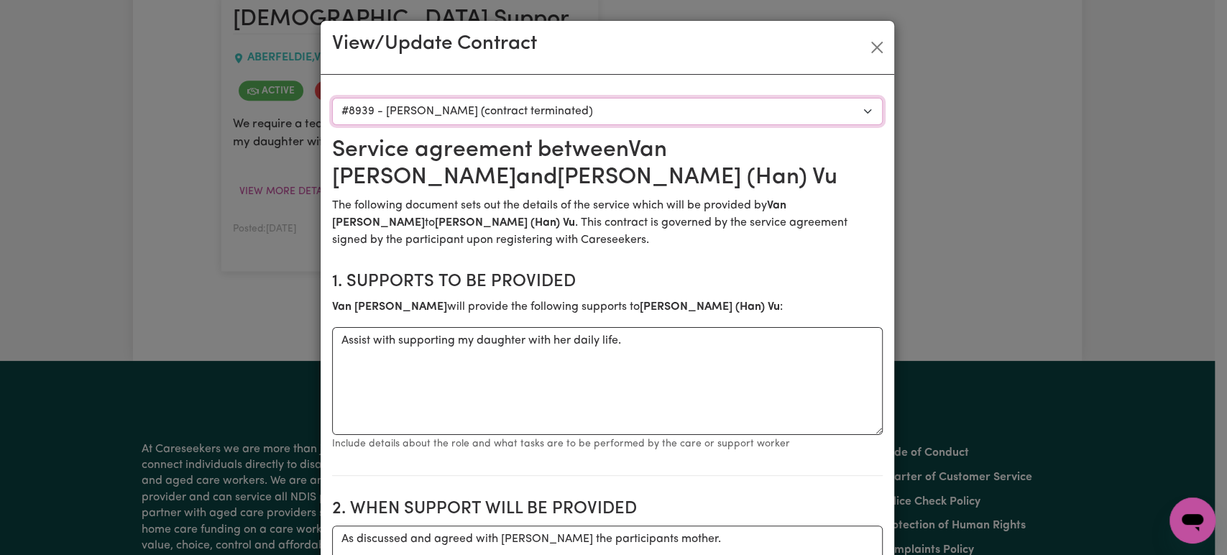
type input "[PERSON_NAME]"
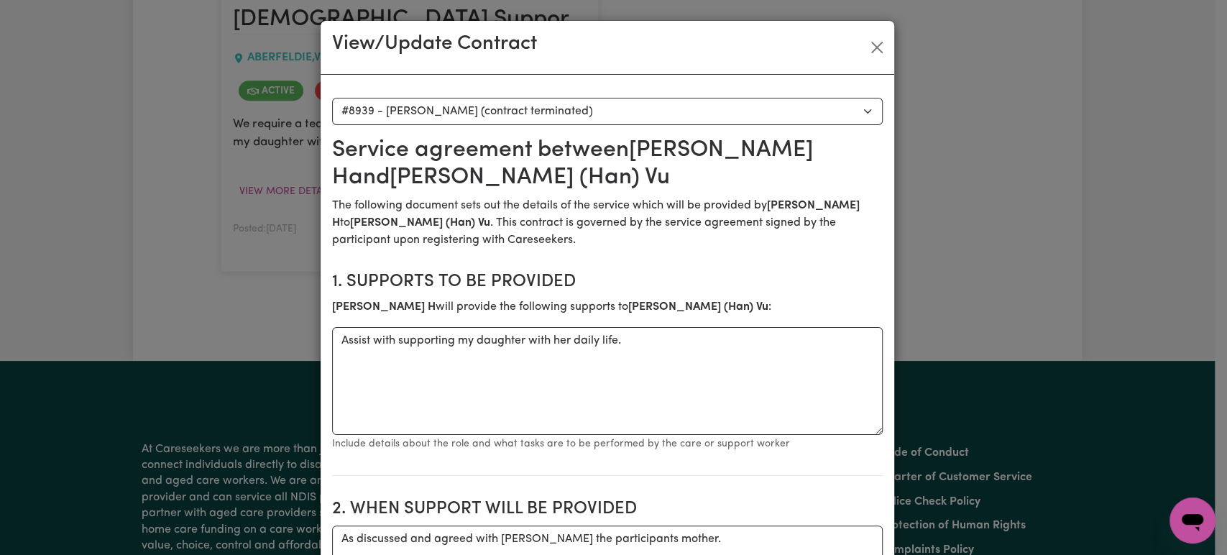
click at [489, 98] on select "Select a care worker to view [DEMOGRAPHIC_DATA] #2281 - [PERSON_NAME] Vu (contr…" at bounding box center [607, 111] width 551 height 27
select select "5556"
click at [332, 98] on select "Select a care worker to view [DEMOGRAPHIC_DATA] #2281 - [PERSON_NAME] Vu (contr…" at bounding box center [607, 111] width 551 height 27
type textarea "Support with supporting my daughter with her daily life."
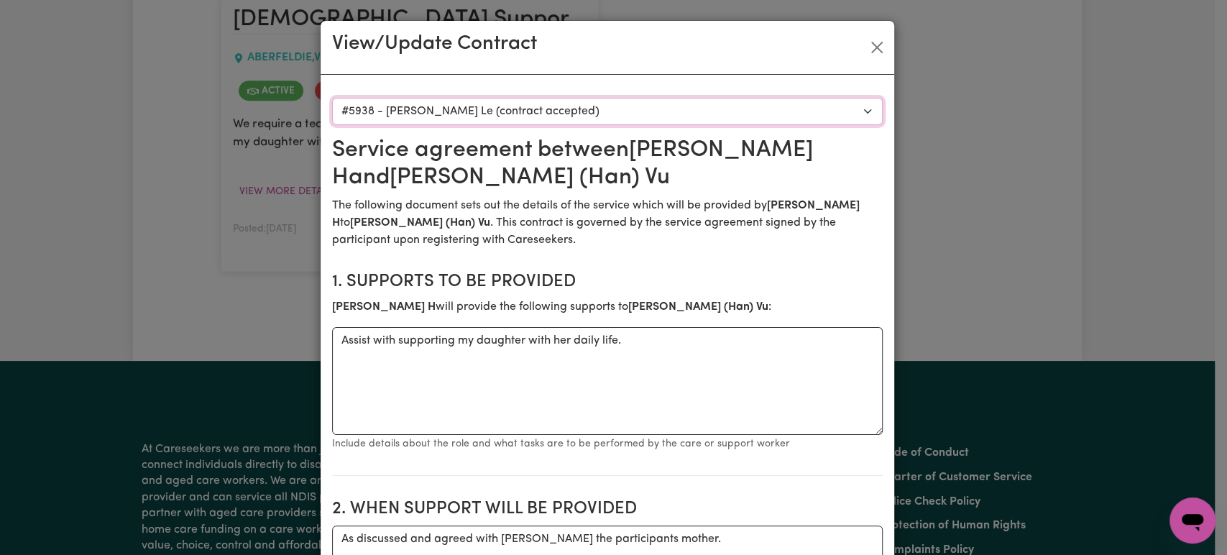
type textarea "As discussed with the participants mother [PERSON_NAME]"
type input "55.25"
type input "77.06"
type input "94.2"
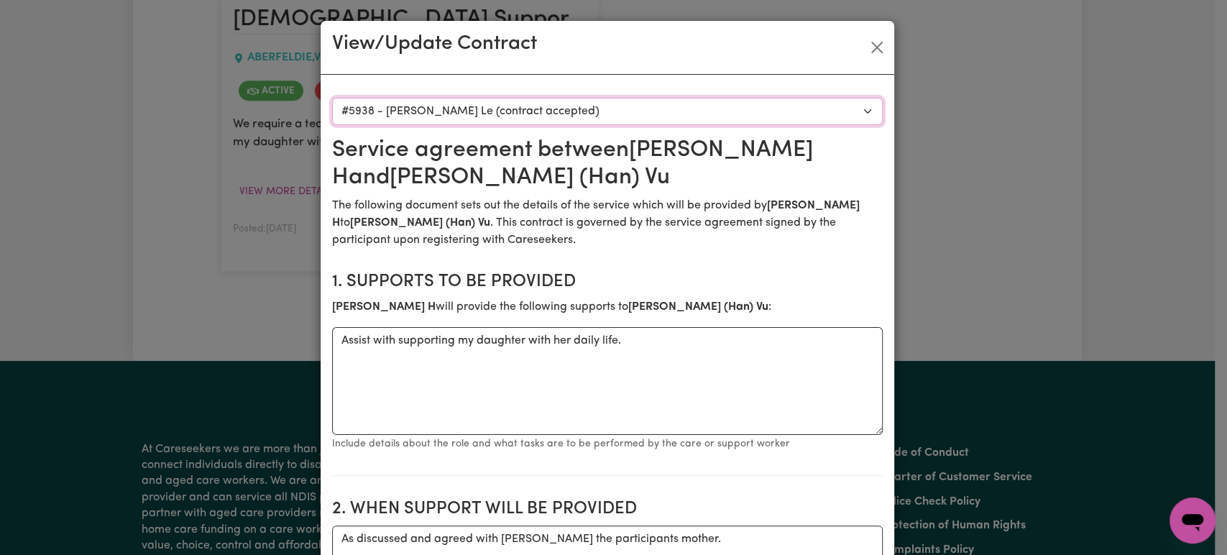
type input "34.63"
type textarea "A minimum of at least 24 hours notice is required."
type input "[PERSON_NAME]"
type input "mother"
type input "0403298672"
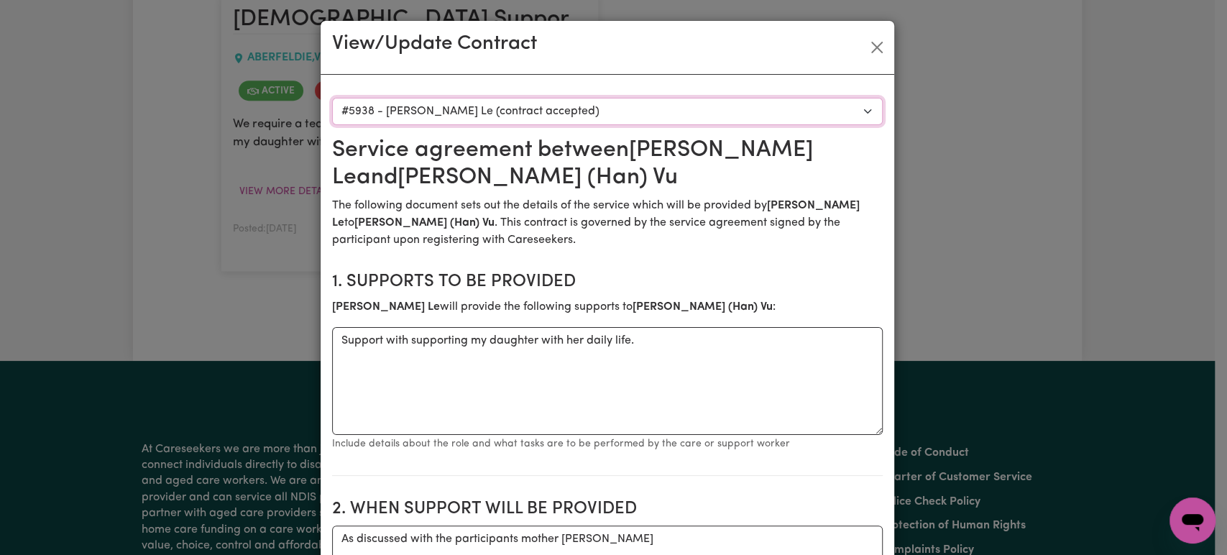
click at [501, 111] on select "Select a care worker to view [DEMOGRAPHIC_DATA] #2281 - [PERSON_NAME] Vu (contr…" at bounding box center [607, 111] width 551 height 27
click at [879, 45] on button "Close" at bounding box center [877, 47] width 23 height 23
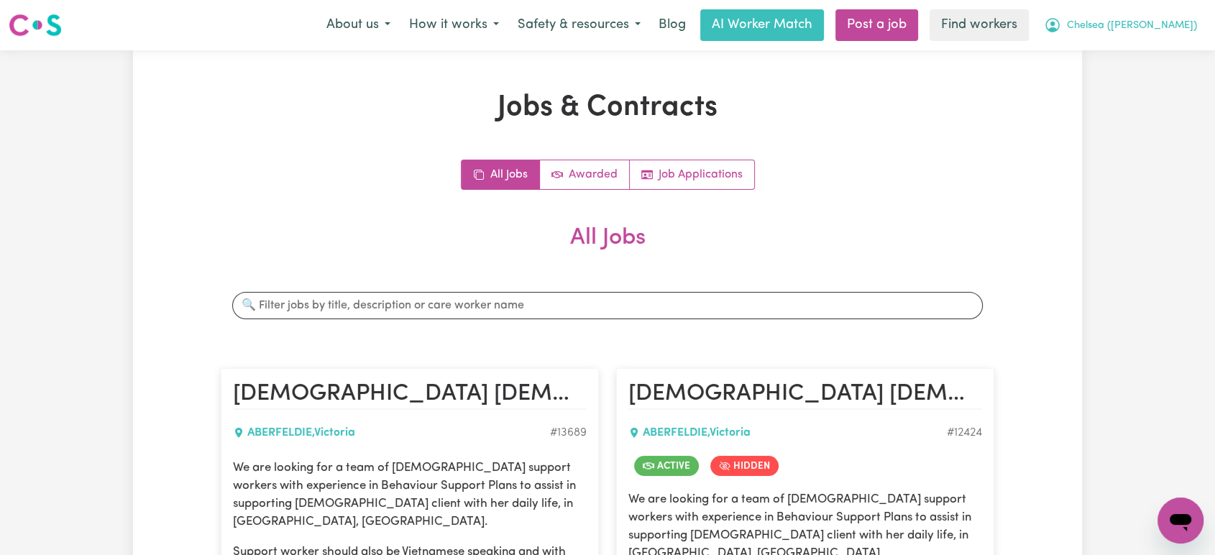
click at [1162, 36] on button "Chelsea ([PERSON_NAME])" at bounding box center [1121, 25] width 172 height 30
click at [1150, 50] on link "My Dashboard" at bounding box center [1149, 55] width 114 height 27
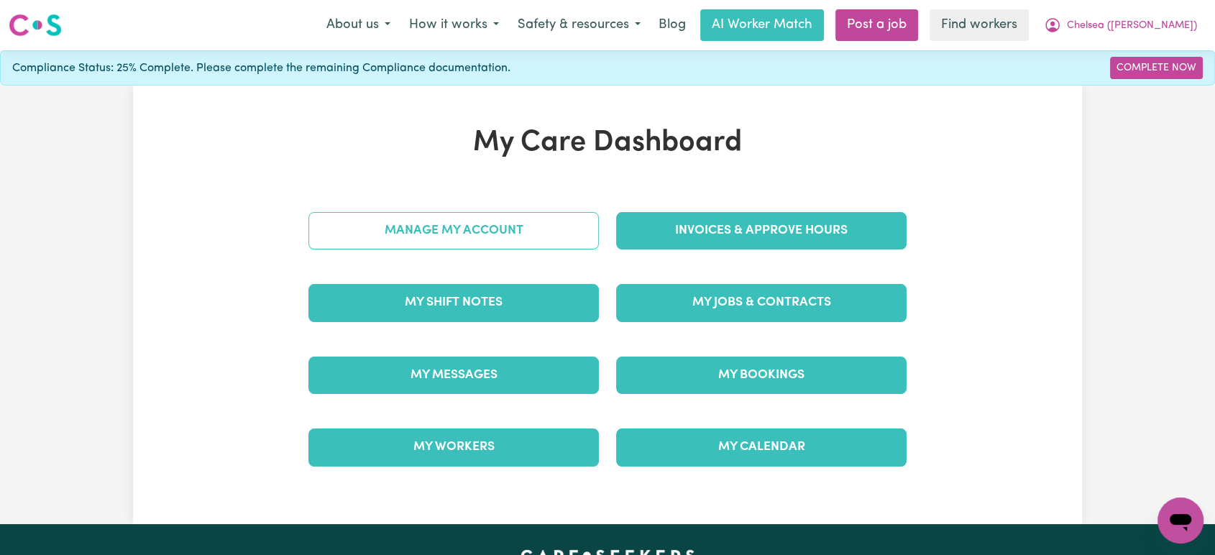
click at [485, 219] on link "Manage My Account" at bounding box center [453, 230] width 290 height 37
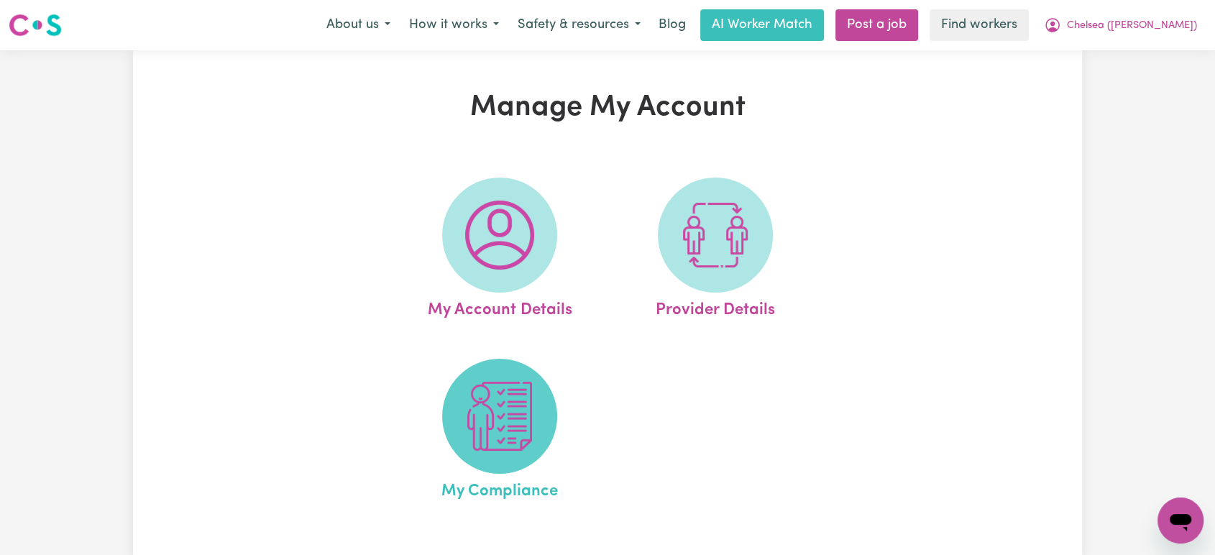
click at [500, 407] on img at bounding box center [499, 416] width 69 height 69
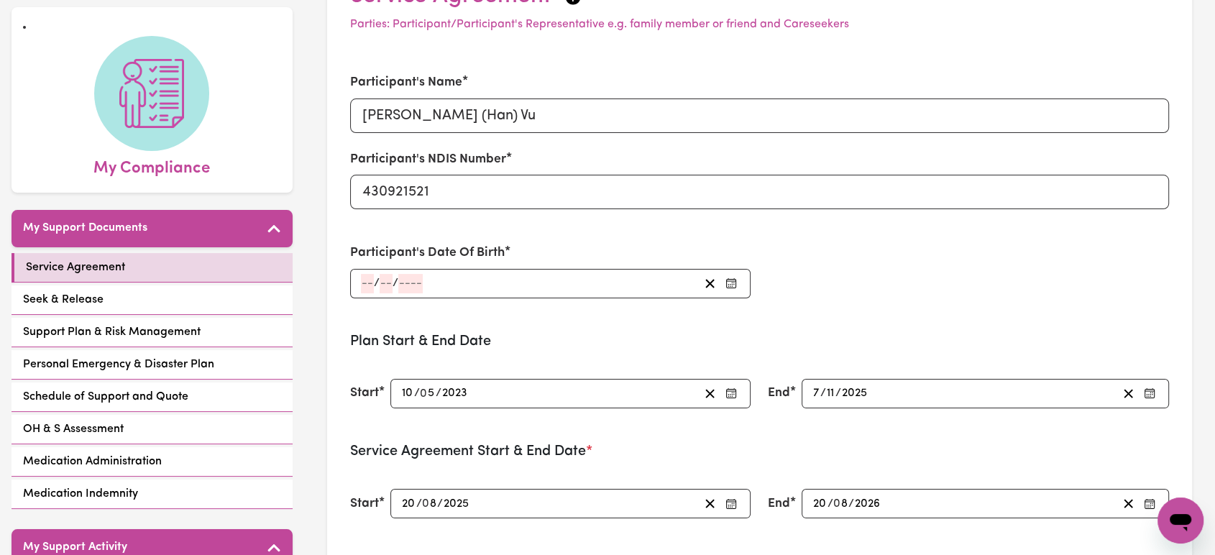
scroll to position [127, 0]
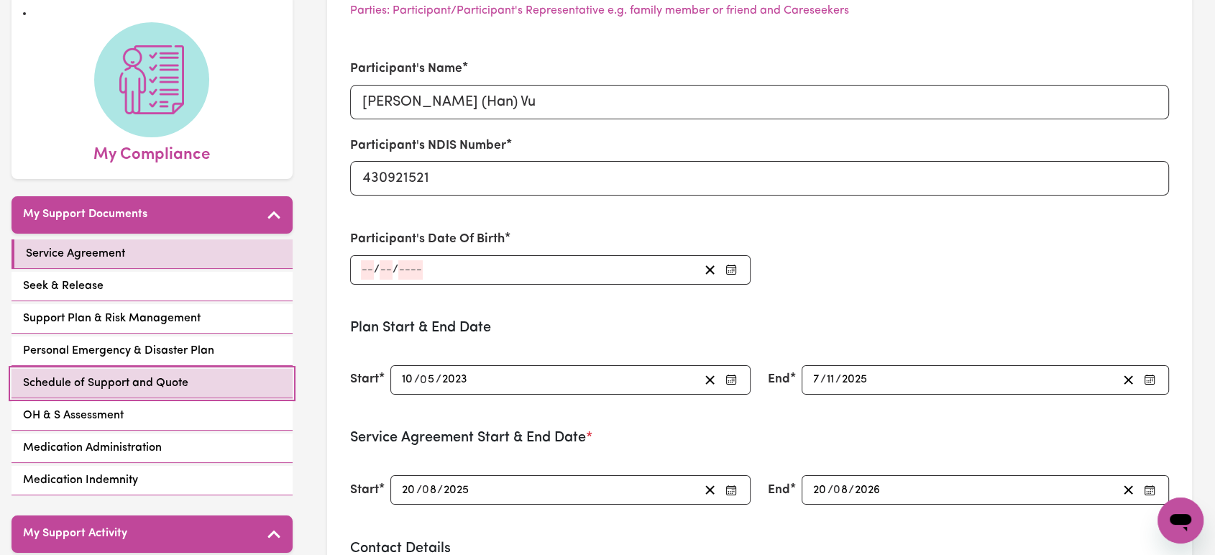
click at [149, 389] on span "Schedule of Support and Quote" at bounding box center [105, 383] width 165 height 17
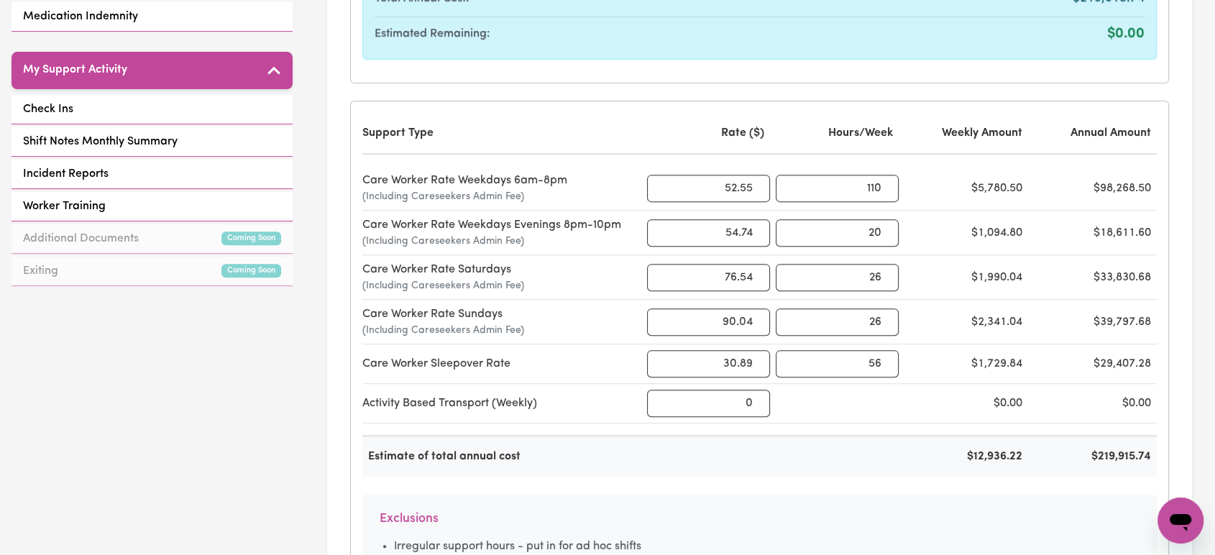
scroll to position [612, 0]
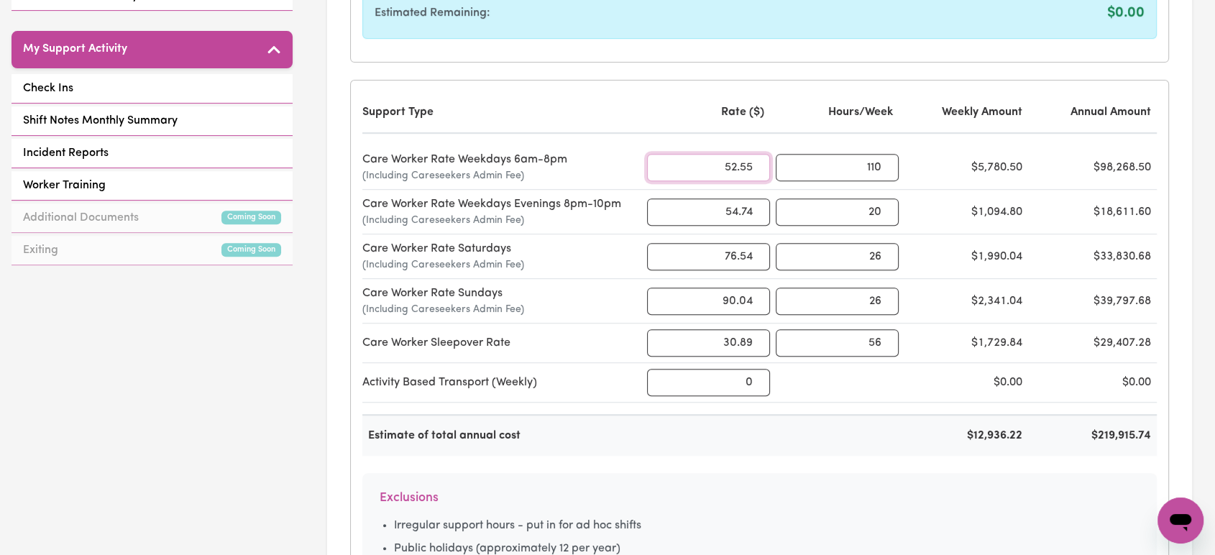
click at [723, 167] on input "52.55" at bounding box center [708, 167] width 123 height 27
type input "57"
click at [730, 216] on input "54.74" at bounding box center [708, 211] width 123 height 27
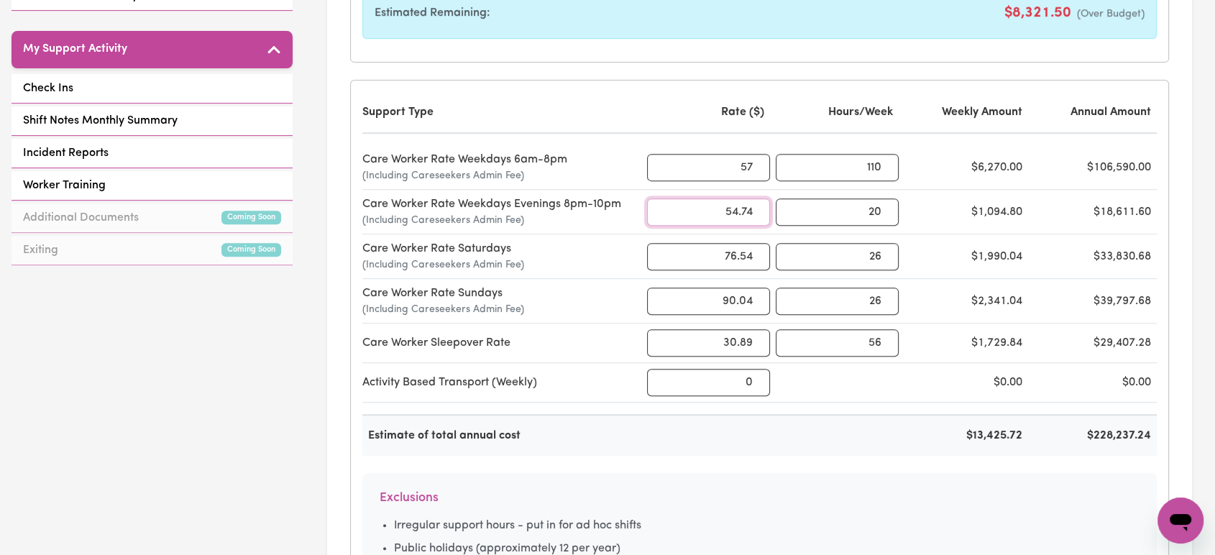
click at [730, 216] on input "54.74" at bounding box center [708, 211] width 123 height 27
type input "59"
click at [726, 267] on input "76.54" at bounding box center [708, 256] width 123 height 27
click at [733, 262] on input "76.54" at bounding box center [708, 256] width 123 height 27
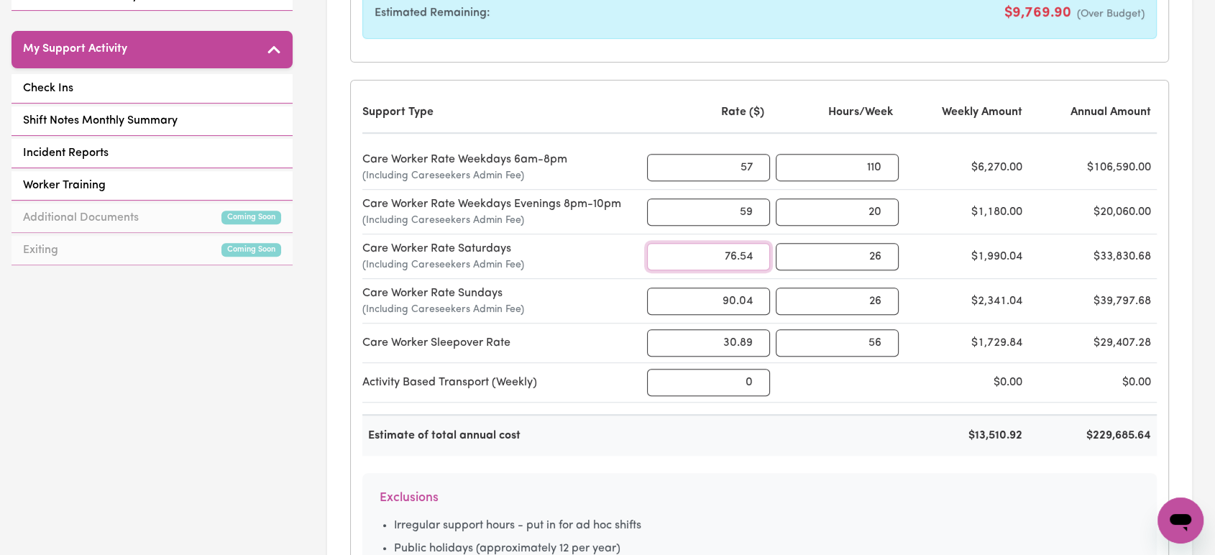
click at [733, 262] on input "76.54" at bounding box center [708, 256] width 123 height 27
type input "83"
click at [746, 296] on input "90.04" at bounding box center [708, 301] width 123 height 27
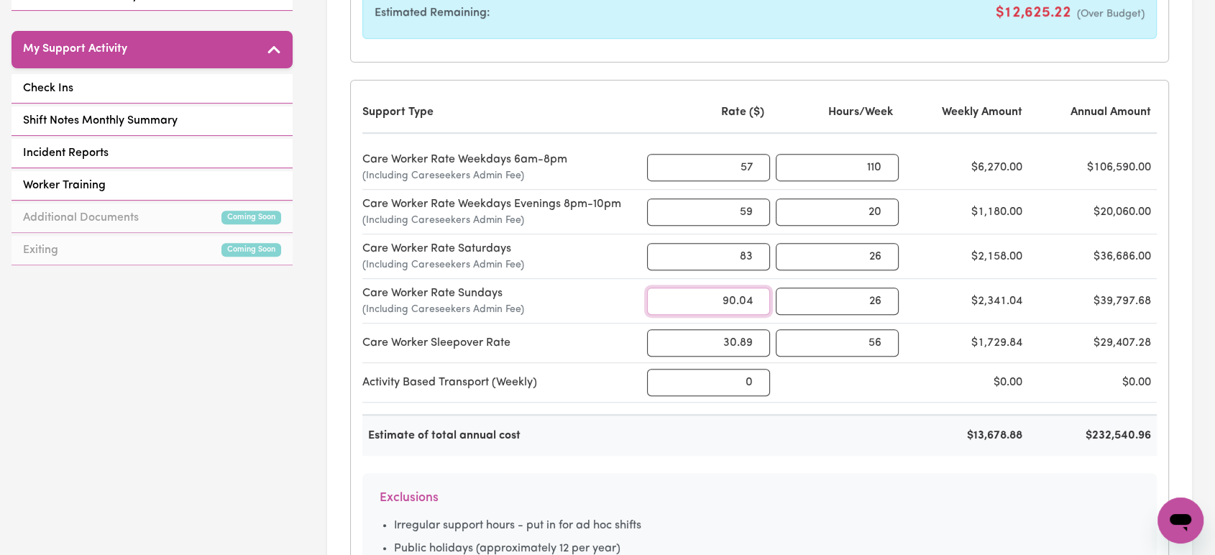
click at [746, 296] on input "90.04" at bounding box center [708, 301] width 123 height 27
type input "97"
click at [743, 336] on input "30.89" at bounding box center [708, 342] width 123 height 27
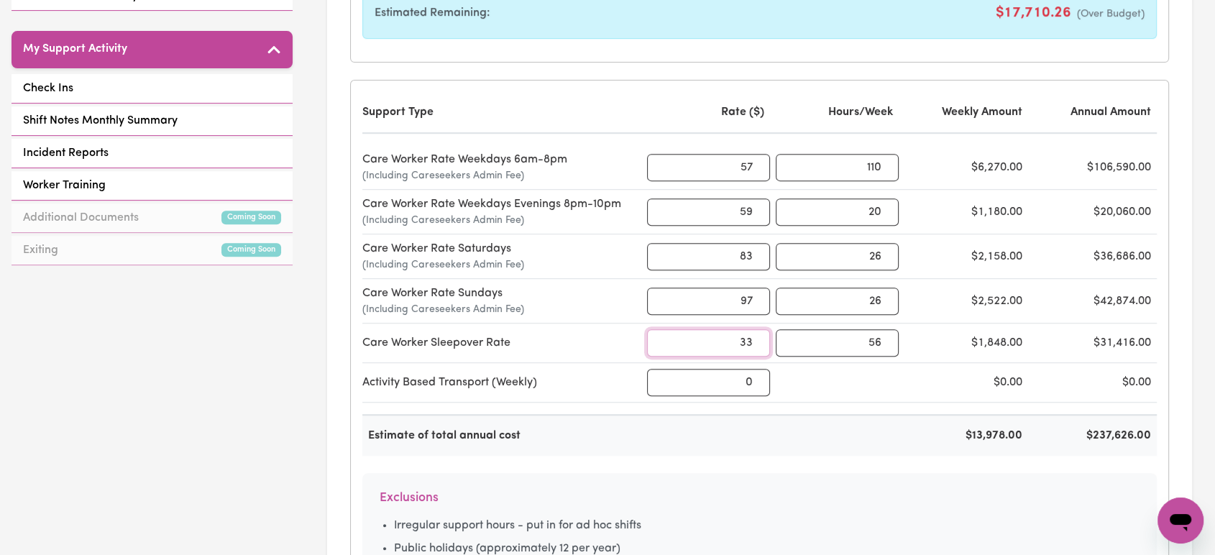
type input "33"
click at [817, 461] on div "Support Type Rate ($) Hours/Week Weekly Amount Annual Amount Care Worker Rate W…" at bounding box center [760, 386] width 818 height 610
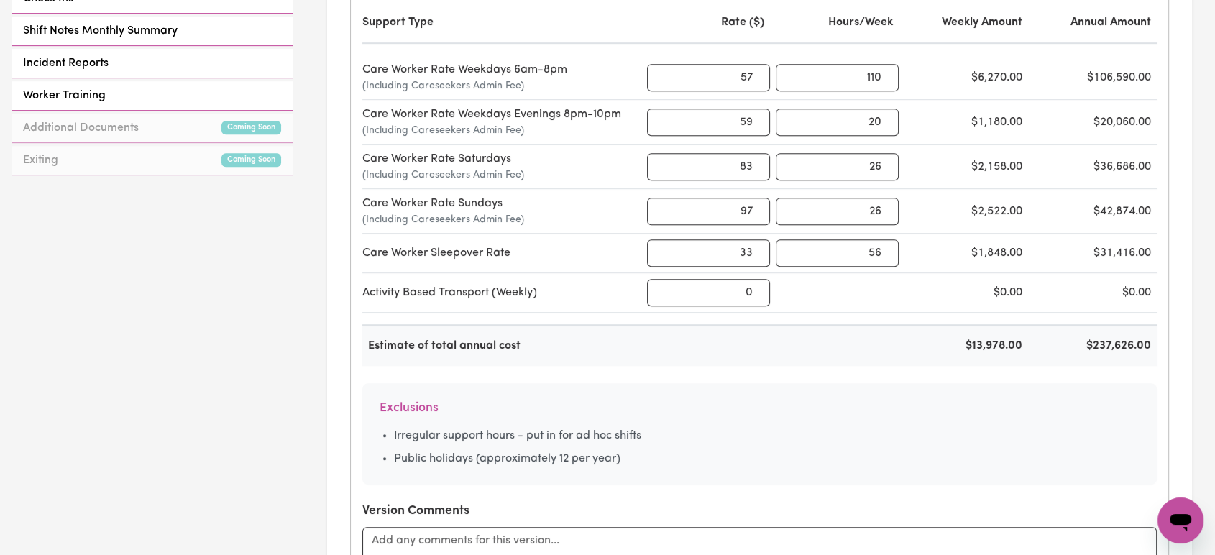
drag, startPoint x: 817, startPoint y: 461, endPoint x: 744, endPoint y: 447, distance: 73.9
click at [744, 447] on ul "Irregular support hours - put in for ad hoc shifts Public holidays (approximate…" at bounding box center [760, 447] width 761 height 40
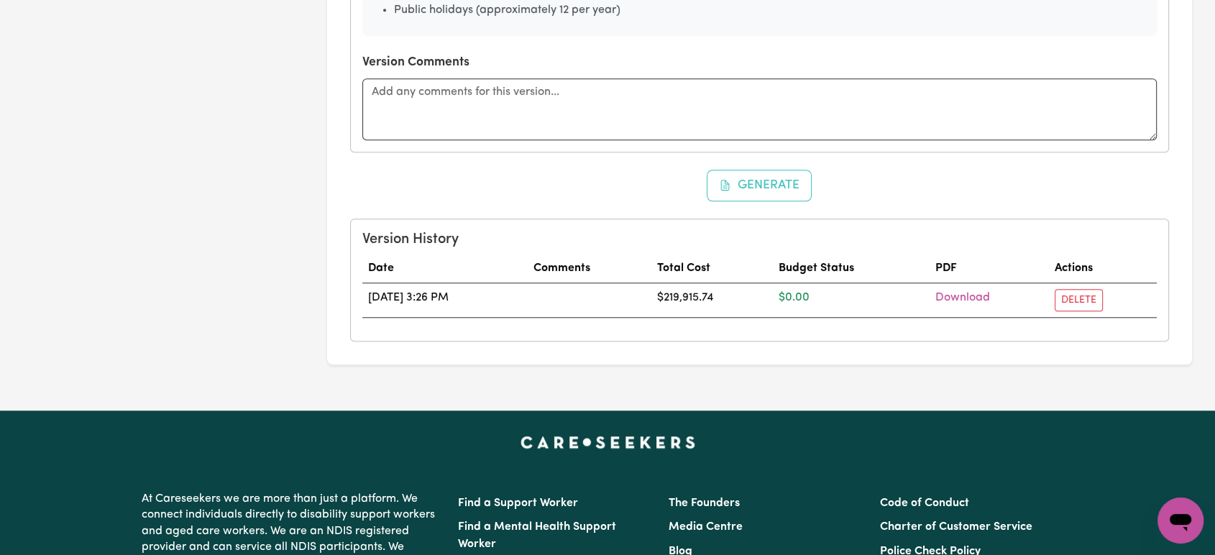
scroll to position [1168, 0]
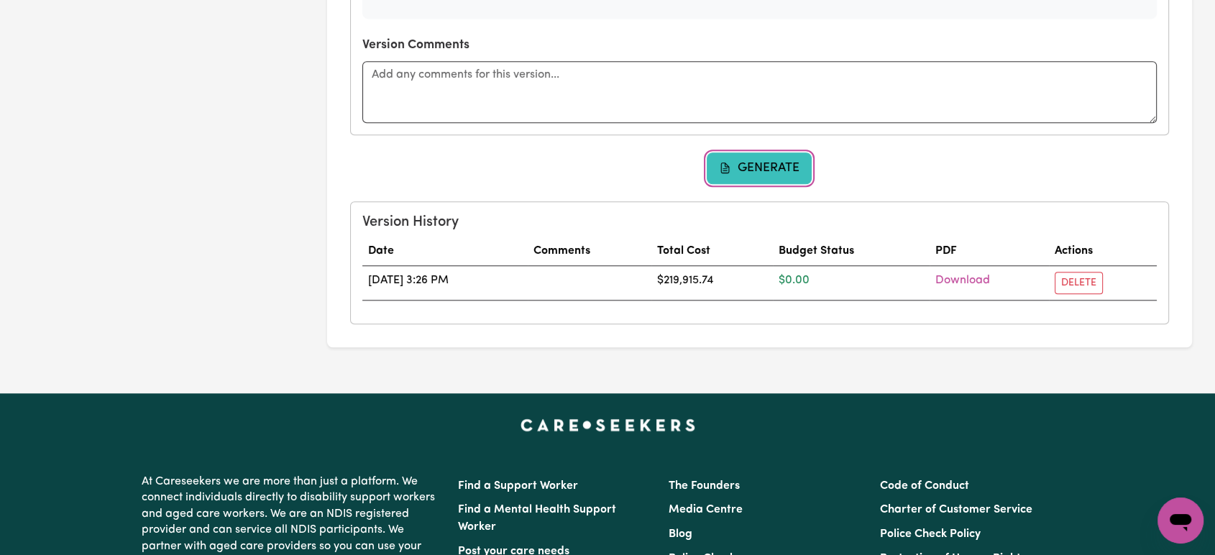
click at [771, 168] on button "Generate" at bounding box center [759, 168] width 105 height 32
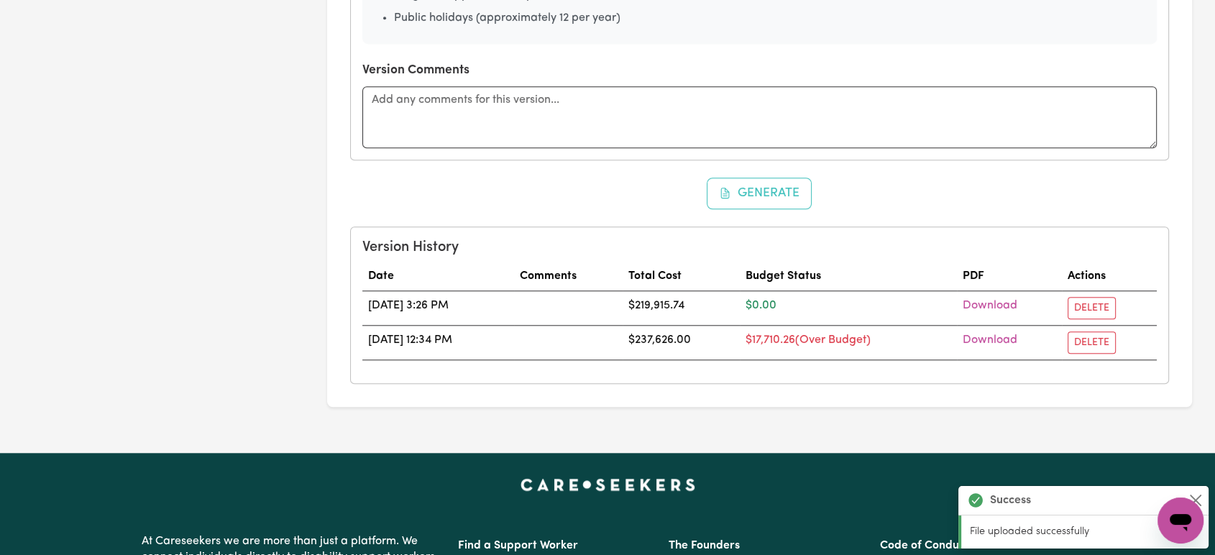
click at [848, 228] on div "Version History Date Comments Total Cost Budget Status PDF Actions [DATE] 3:26 …" at bounding box center [760, 305] width 818 height 156
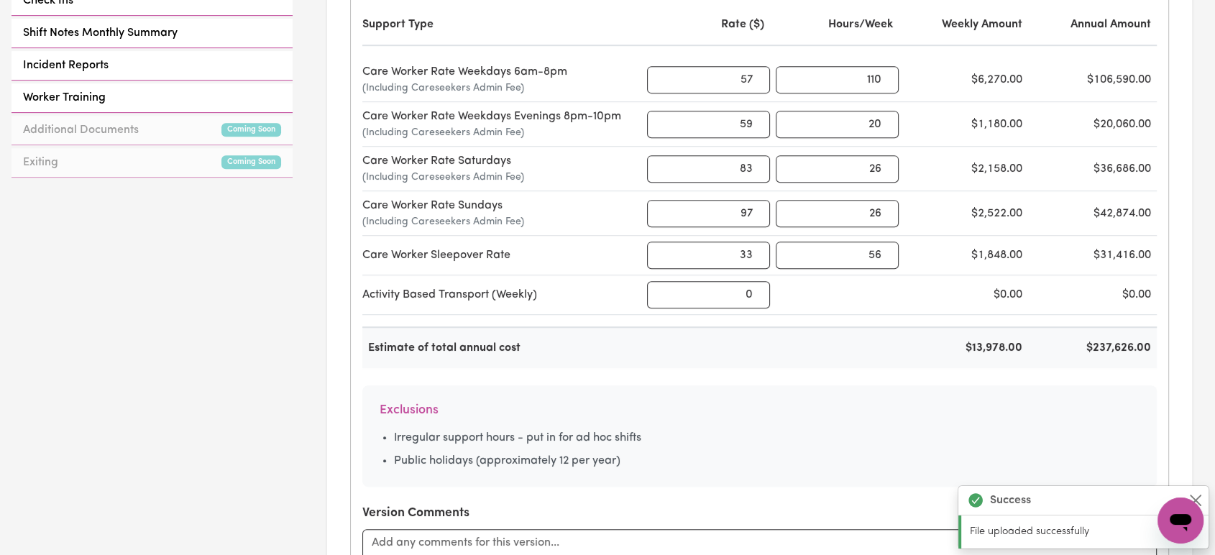
scroll to position [699, 0]
click at [1131, 345] on div "$237,626.00" at bounding box center [1095, 348] width 123 height 17
copy div "$237,626.00"
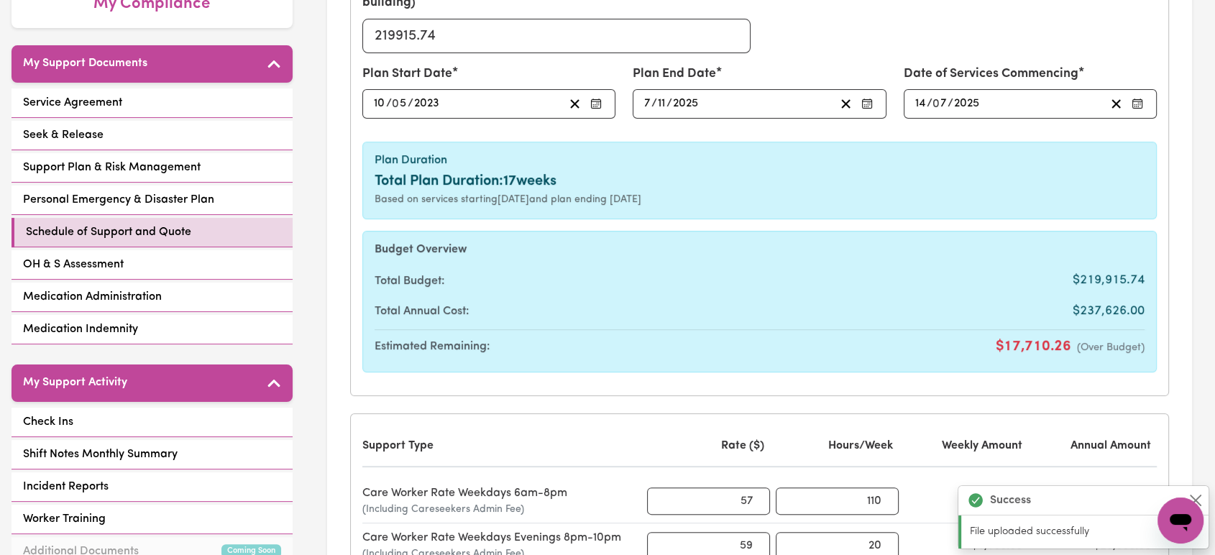
scroll to position [285, 0]
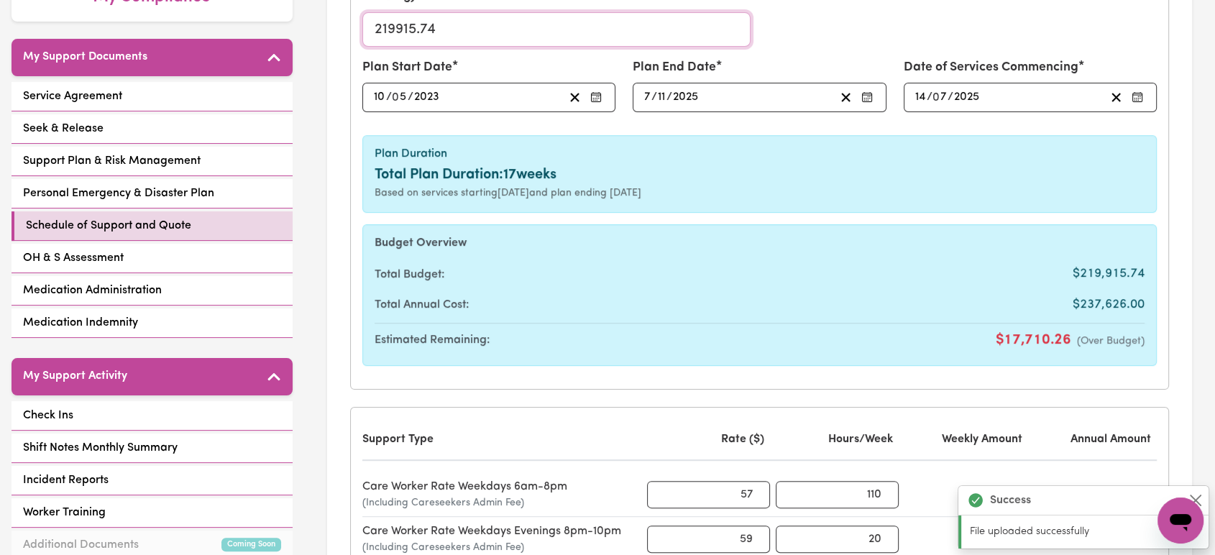
click at [487, 29] on input "219915.74" at bounding box center [556, 29] width 389 height 35
paste input "37626.00"
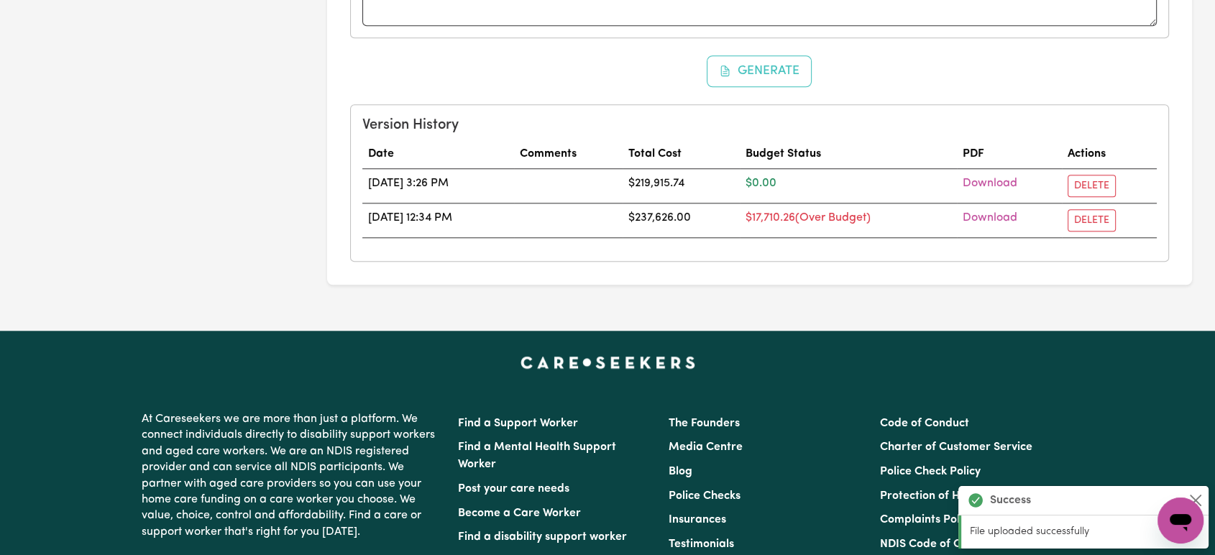
scroll to position [1265, 0]
type input "237626.00"
click at [740, 69] on button "Generate" at bounding box center [759, 71] width 105 height 32
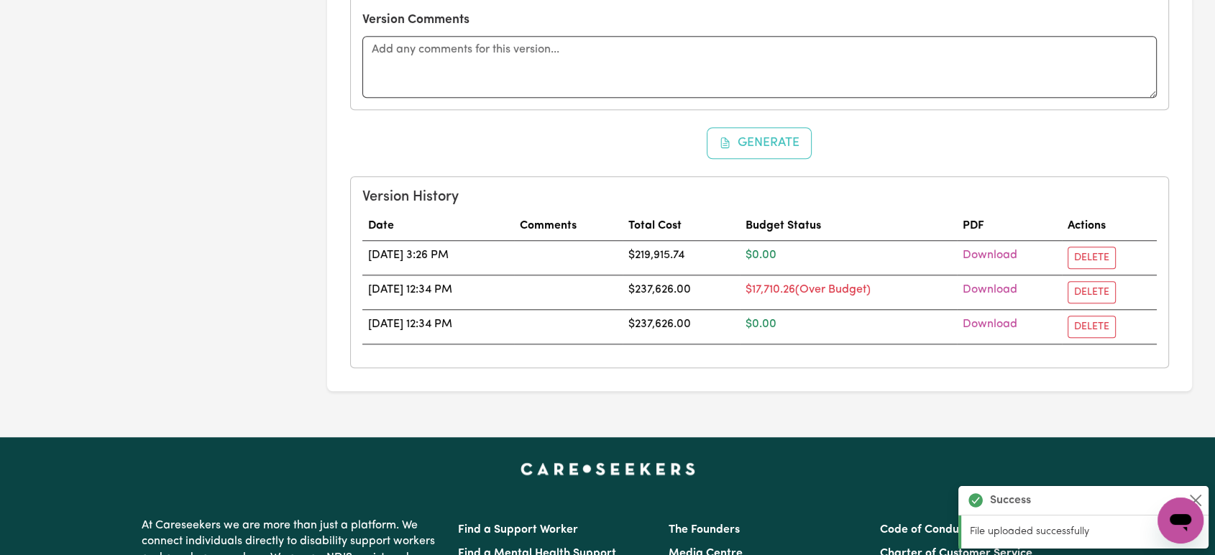
scroll to position [1187, 0]
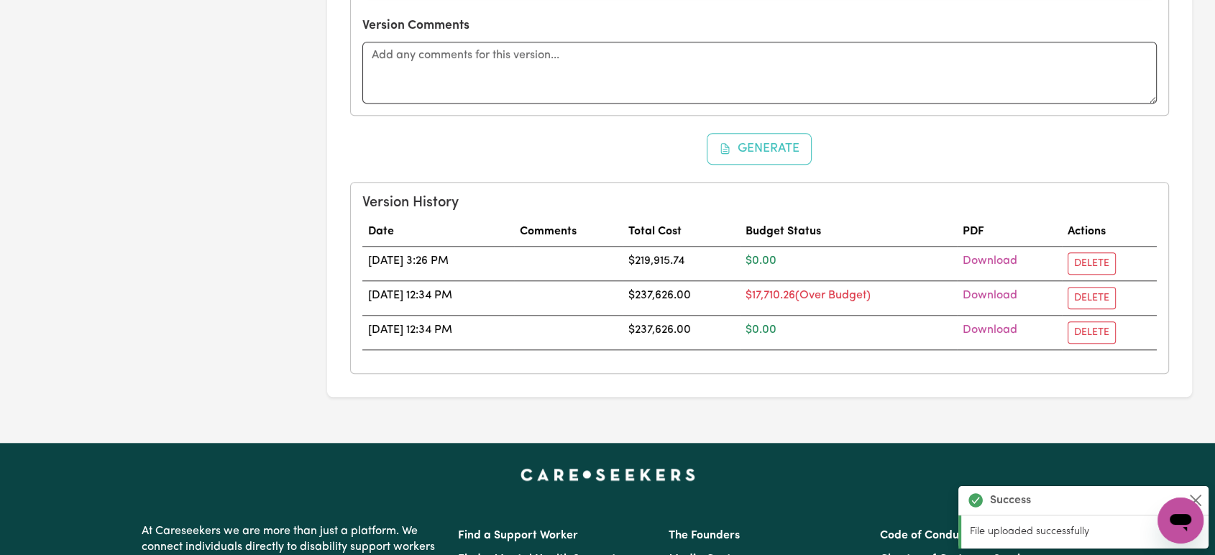
click at [772, 196] on h5 "Version History" at bounding box center [759, 202] width 795 height 17
click at [1098, 305] on button "Delete" at bounding box center [1092, 298] width 48 height 22
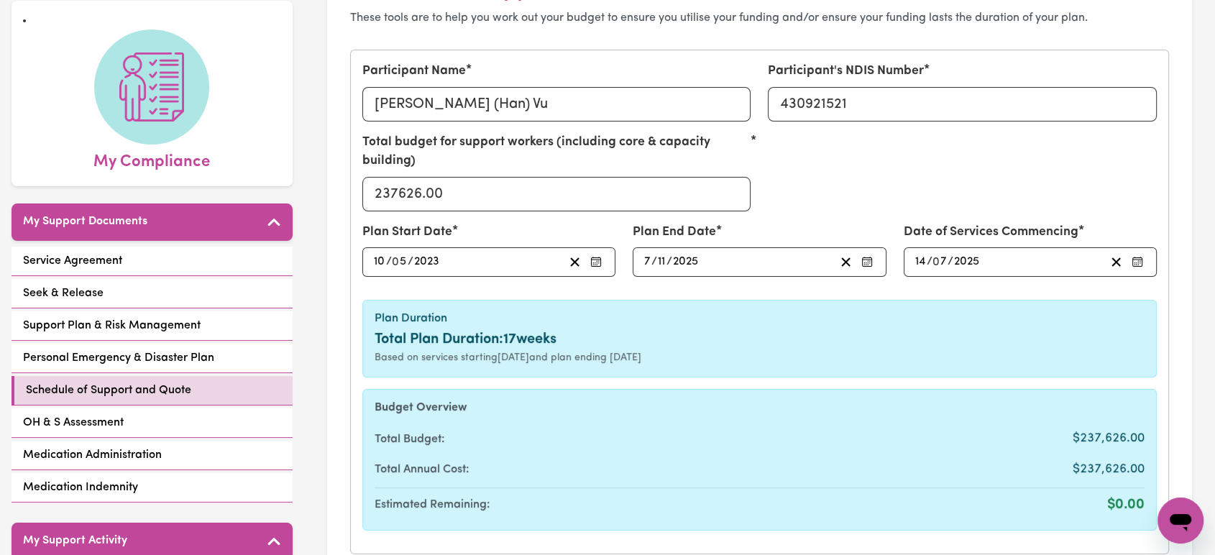
scroll to position [0, 0]
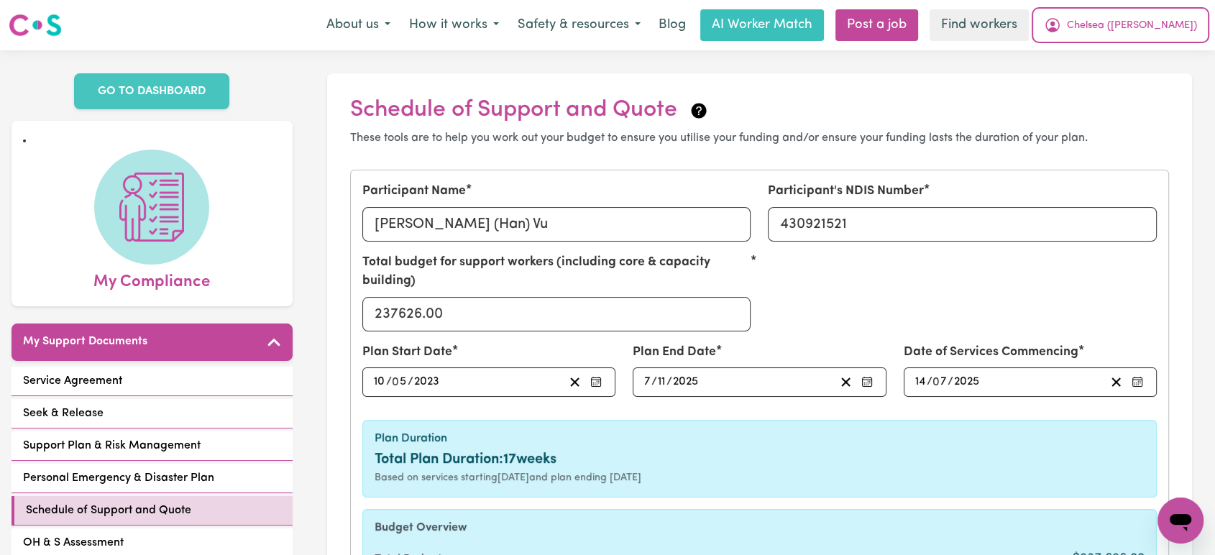
click at [1164, 22] on span "Chelsea ([PERSON_NAME])" at bounding box center [1132, 26] width 130 height 16
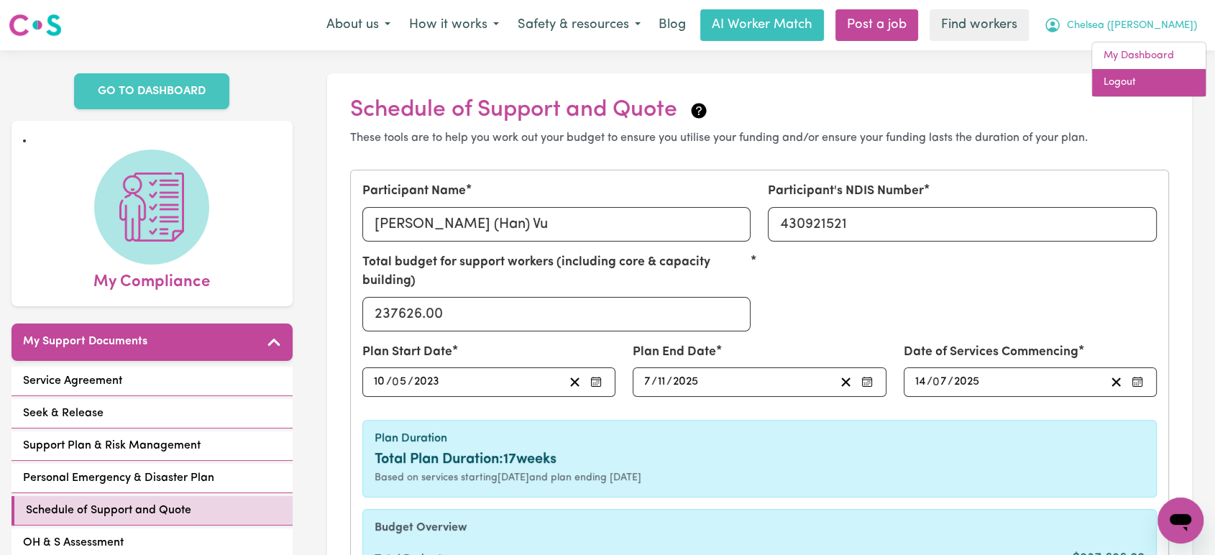
click at [1139, 79] on link "Logout" at bounding box center [1149, 82] width 114 height 27
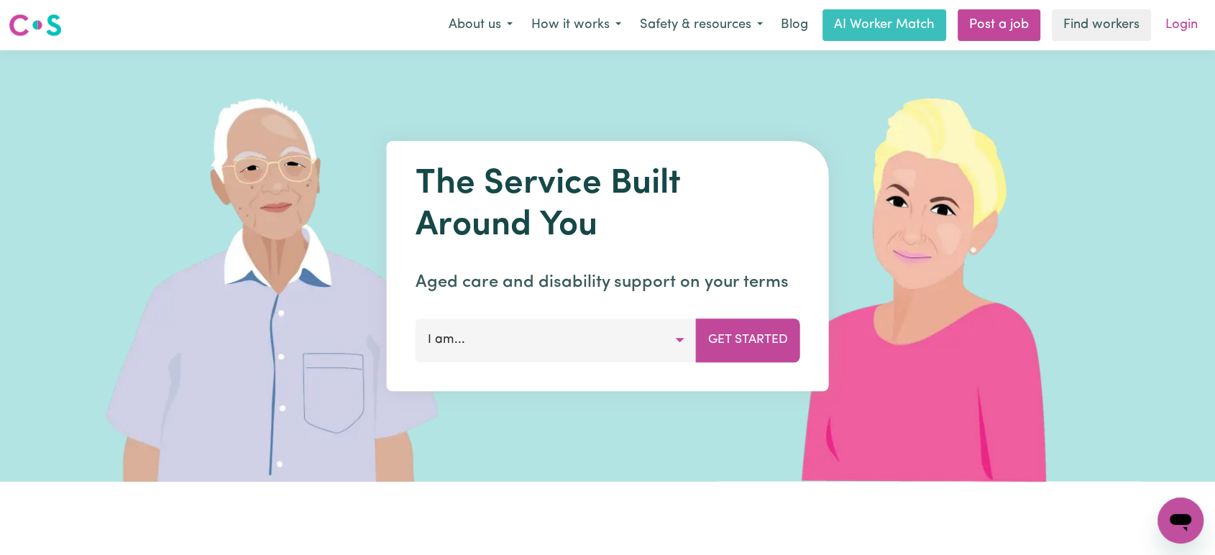
click at [1181, 27] on link "Login" at bounding box center [1182, 25] width 50 height 32
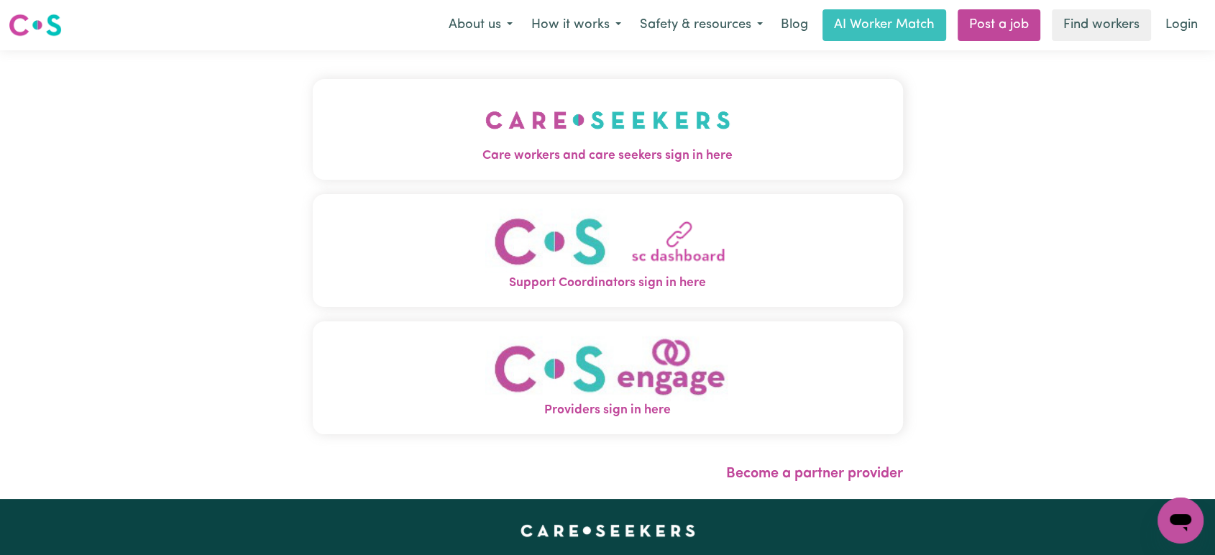
click at [516, 132] on img "Care workers and care seekers sign in here" at bounding box center [607, 119] width 245 height 53
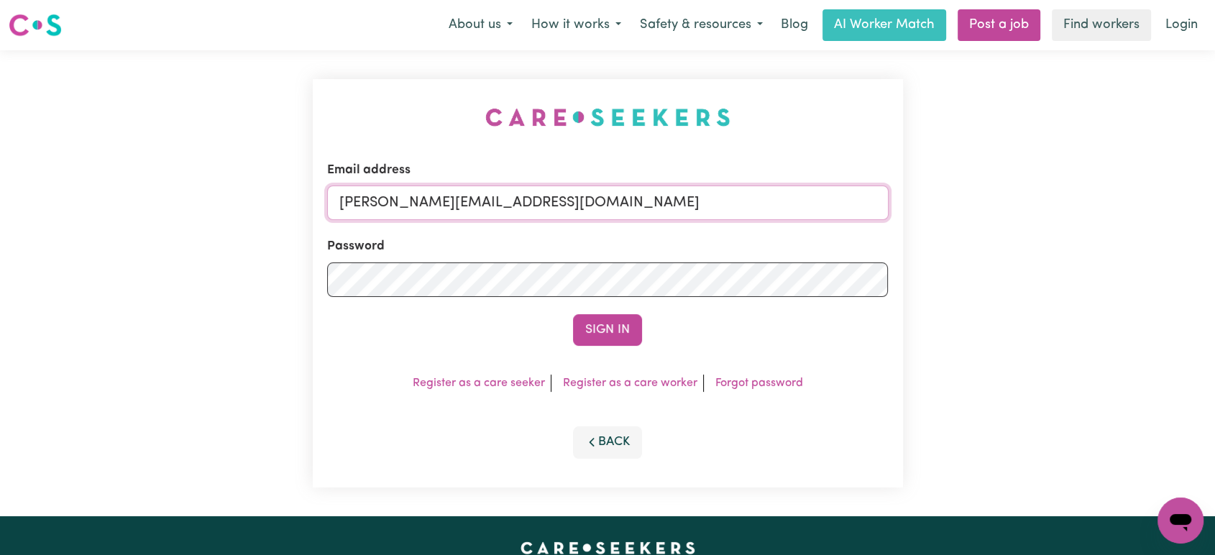
click at [592, 219] on input "[PERSON_NAME][EMAIL_ADDRESS][DOMAIN_NAME]" at bounding box center [608, 202] width 562 height 35
drag, startPoint x: 683, startPoint y: 201, endPoint x: 418, endPoint y: 188, distance: 265.6
click at [418, 188] on input "[EMAIL_ADDRESS][DOMAIN_NAME]" at bounding box center [608, 202] width 562 height 35
type input "[EMAIL_ADDRESS][DOMAIN_NAME]"
click at [573, 314] on button "Sign In" at bounding box center [607, 330] width 69 height 32
